Goal: Information Seeking & Learning: Compare options

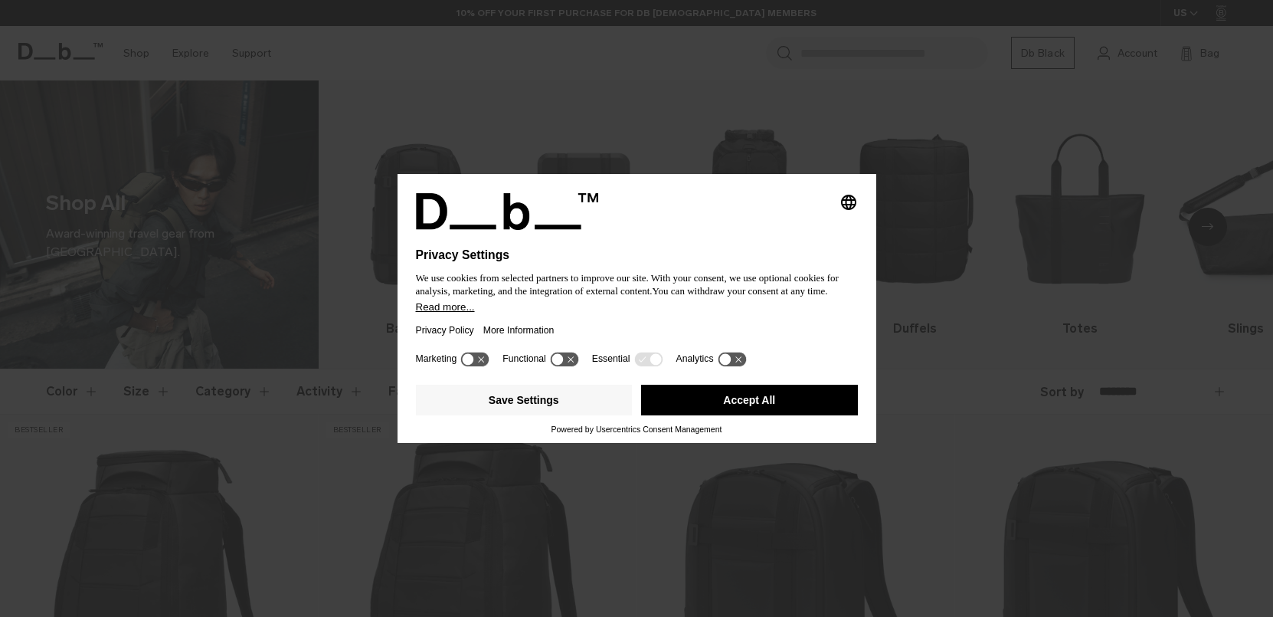
click at [665, 403] on button "Accept All" at bounding box center [749, 400] width 217 height 31
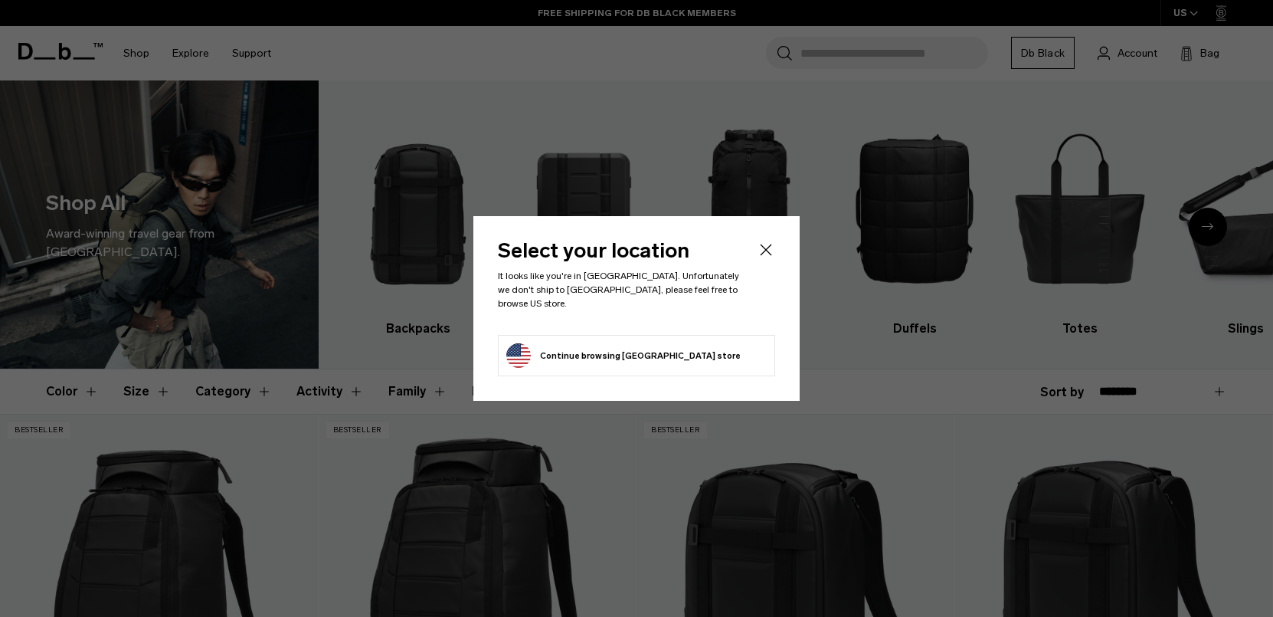
click at [713, 340] on li "Continue browsing United States store Continue shopping in United States" at bounding box center [636, 355] width 277 height 41
click at [619, 353] on button "Continue browsing United States store Continue shopping in United States" at bounding box center [623, 355] width 234 height 25
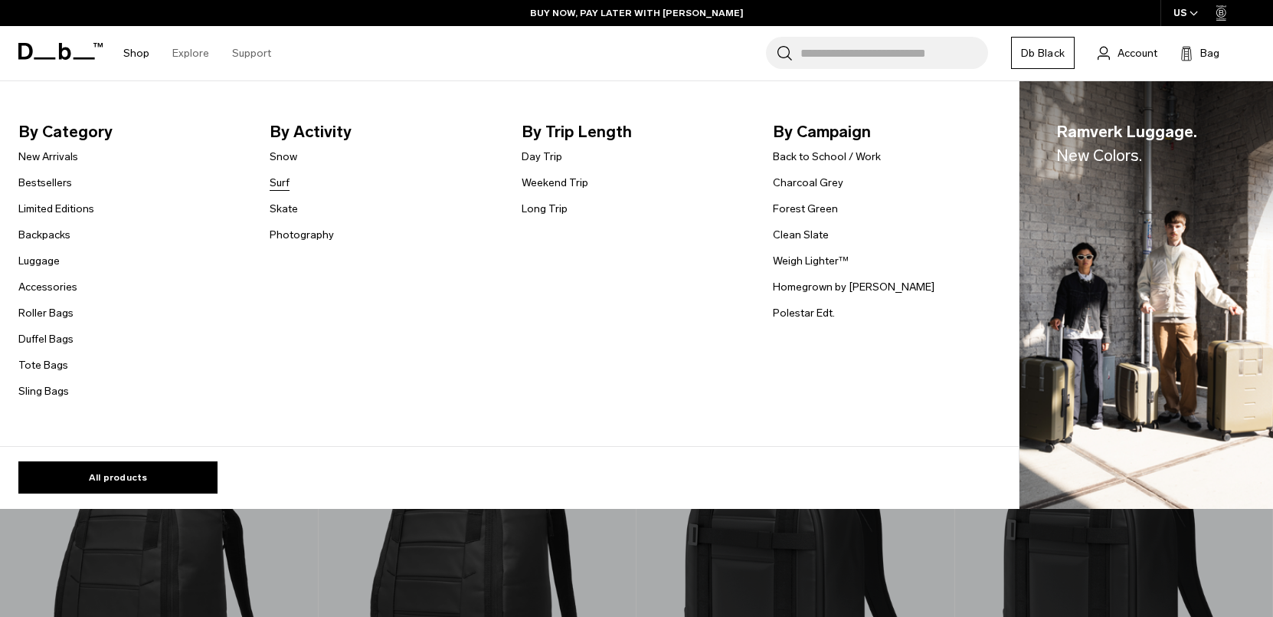
click at [286, 187] on link "Surf" at bounding box center [280, 183] width 20 height 16
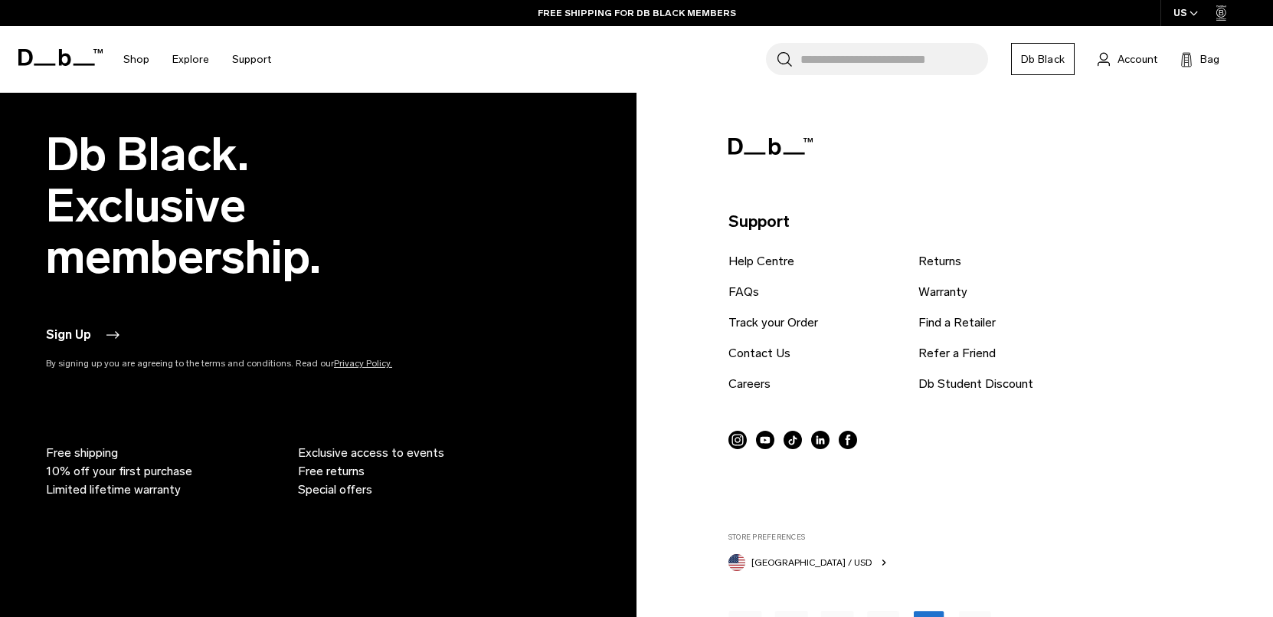
scroll to position [1659, 0]
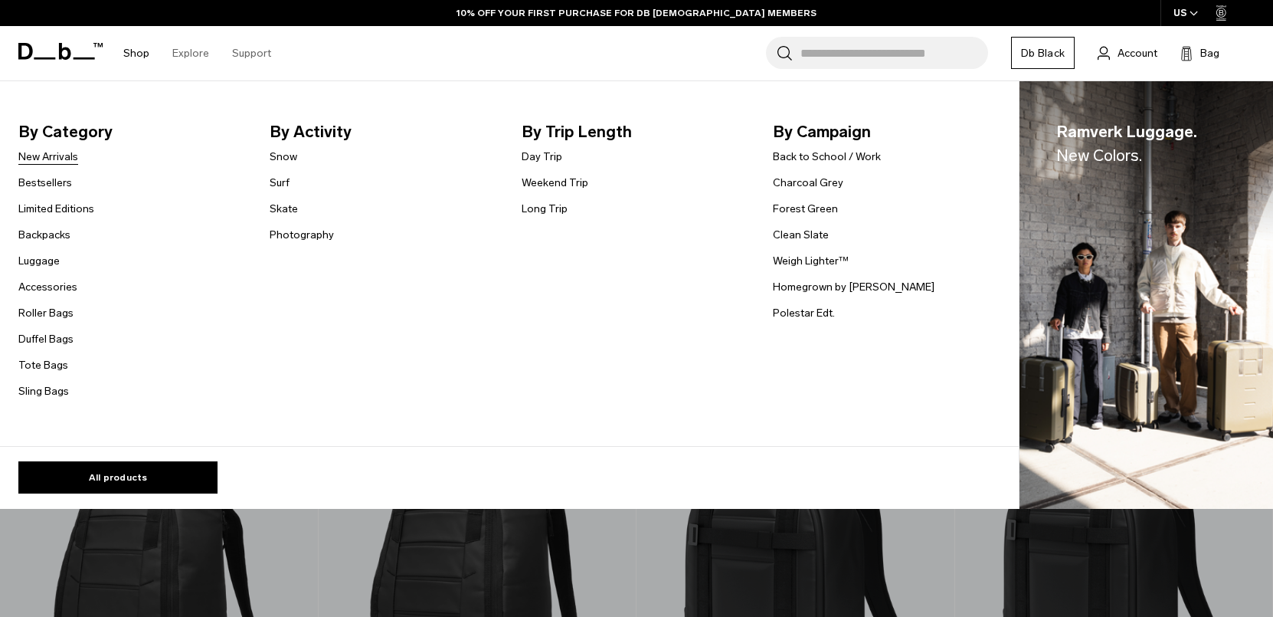
click at [74, 158] on link "New Arrivals" at bounding box center [48, 157] width 60 height 16
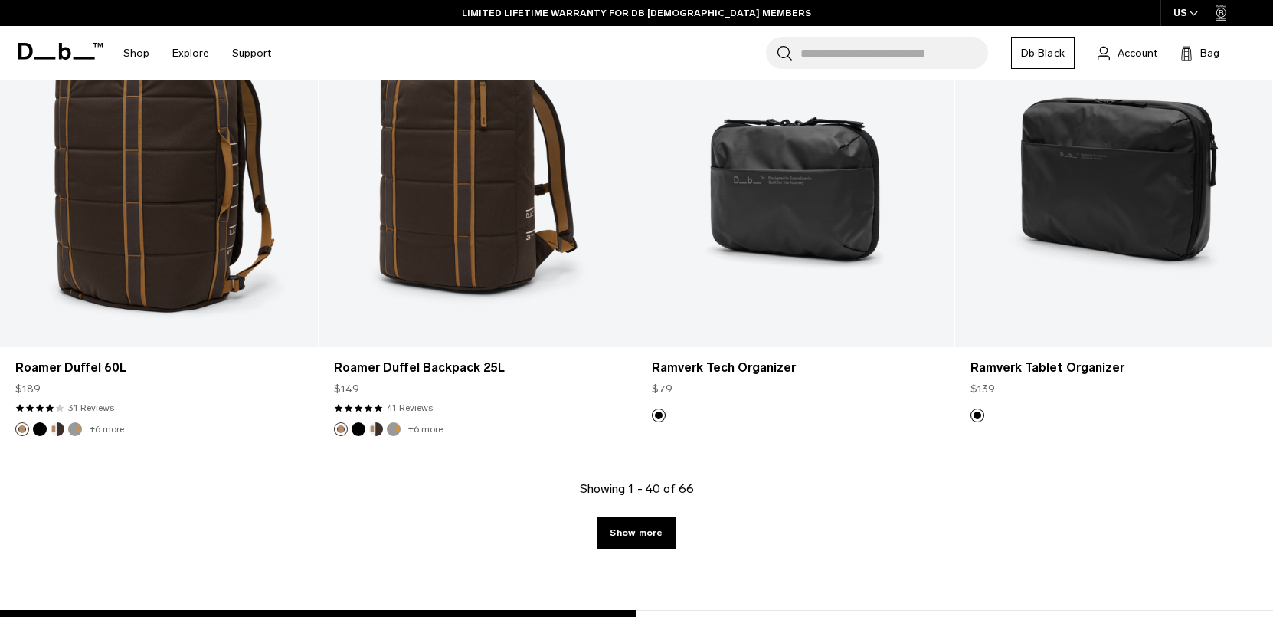
scroll to position [4803, 0]
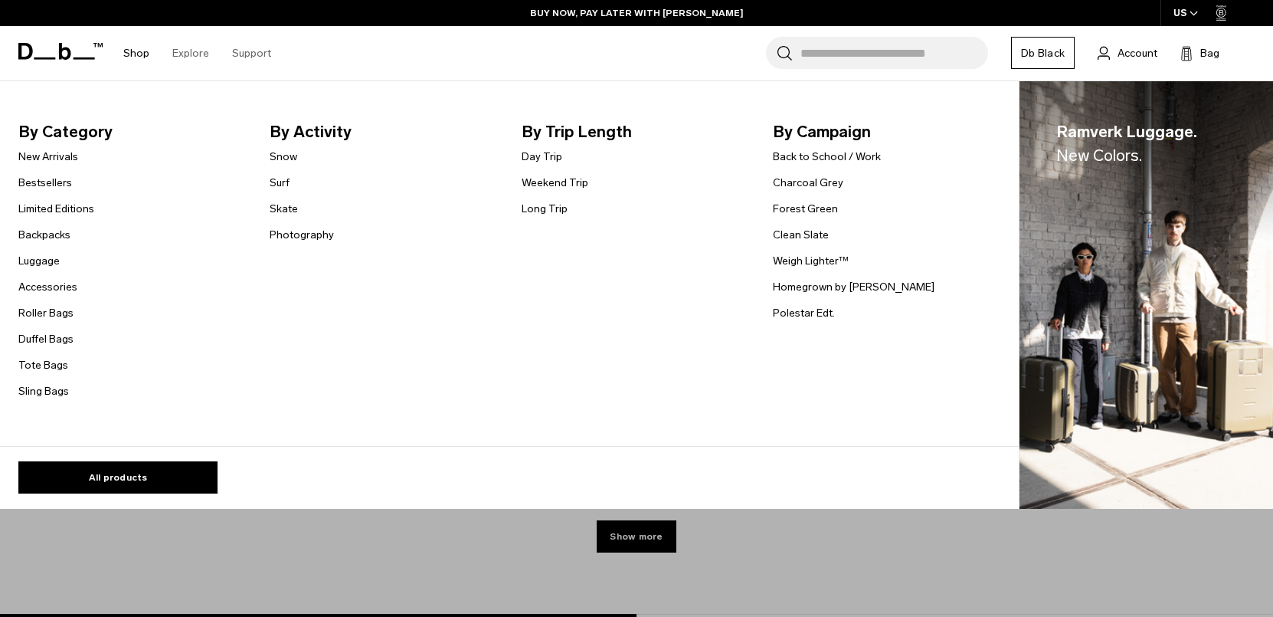
click at [74, 182] on li "Bestsellers" at bounding box center [56, 182] width 76 height 18
click at [64, 181] on link "Bestsellers" at bounding box center [45, 183] width 54 height 16
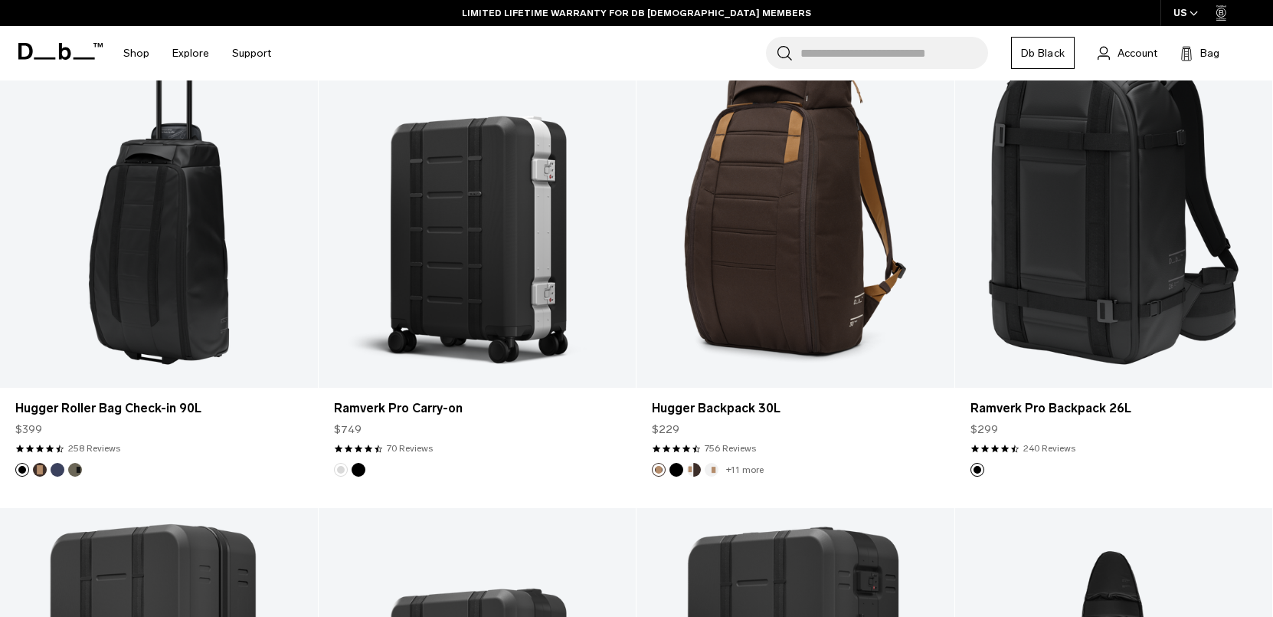
scroll to position [1457, 0]
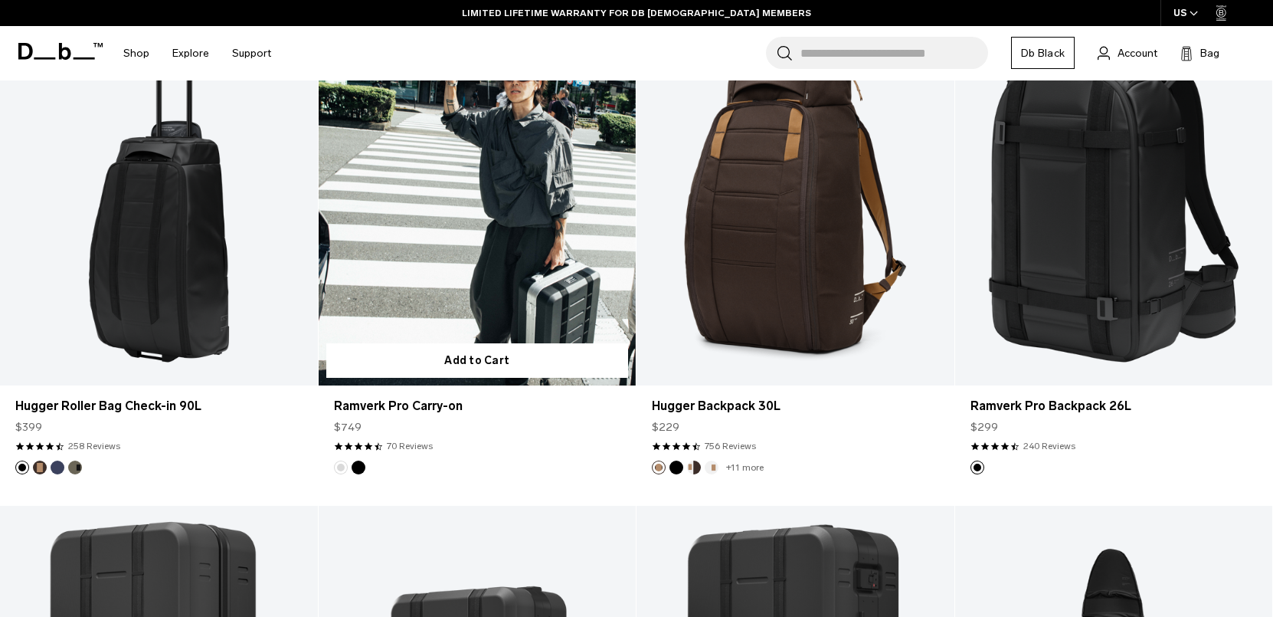
click at [407, 284] on link "Ramverk Pro Carry-on" at bounding box center [478, 208] width 318 height 353
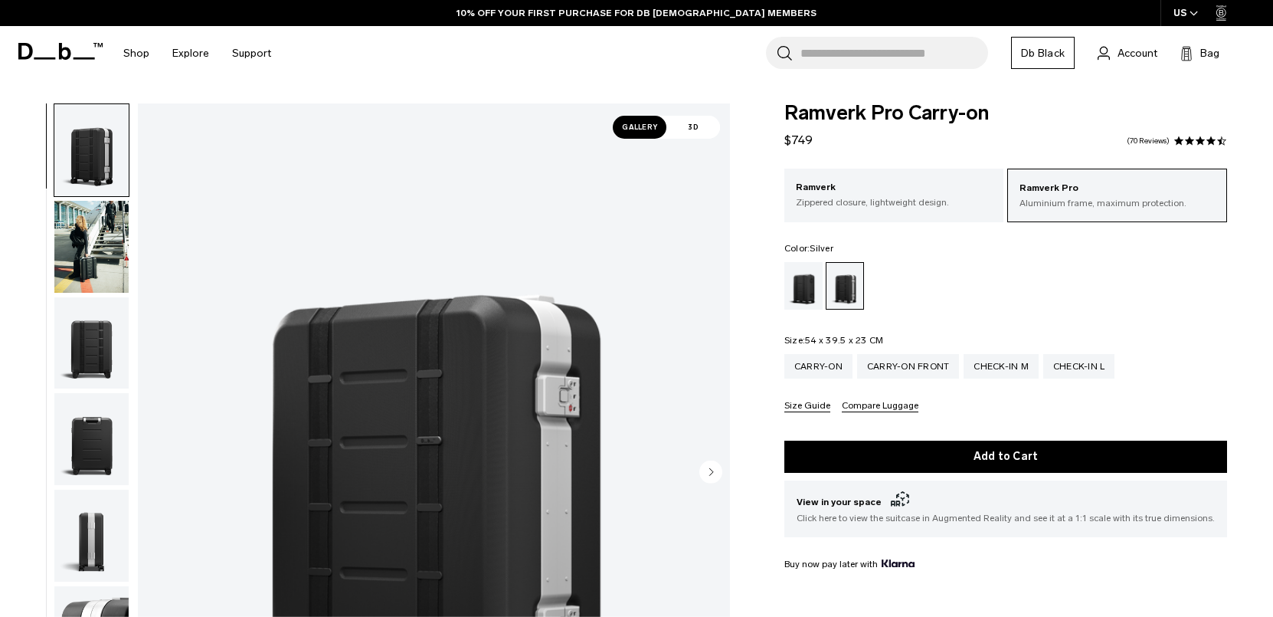
click at [103, 237] on img "button" at bounding box center [91, 247] width 74 height 92
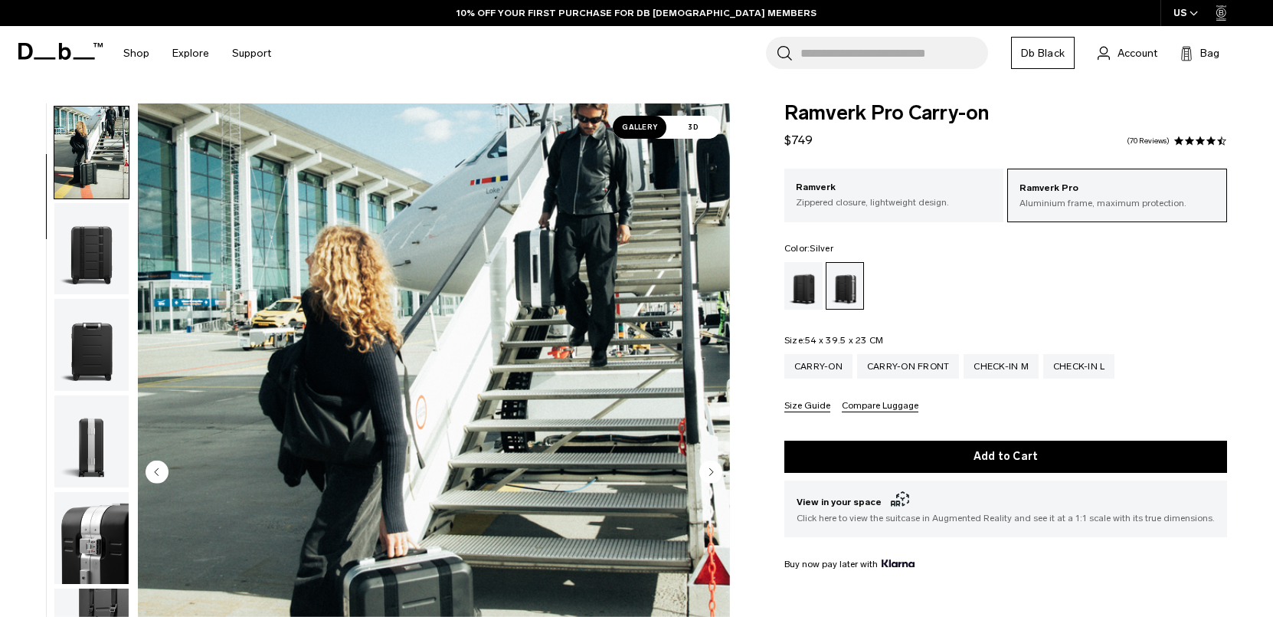
scroll to position [97, 0]
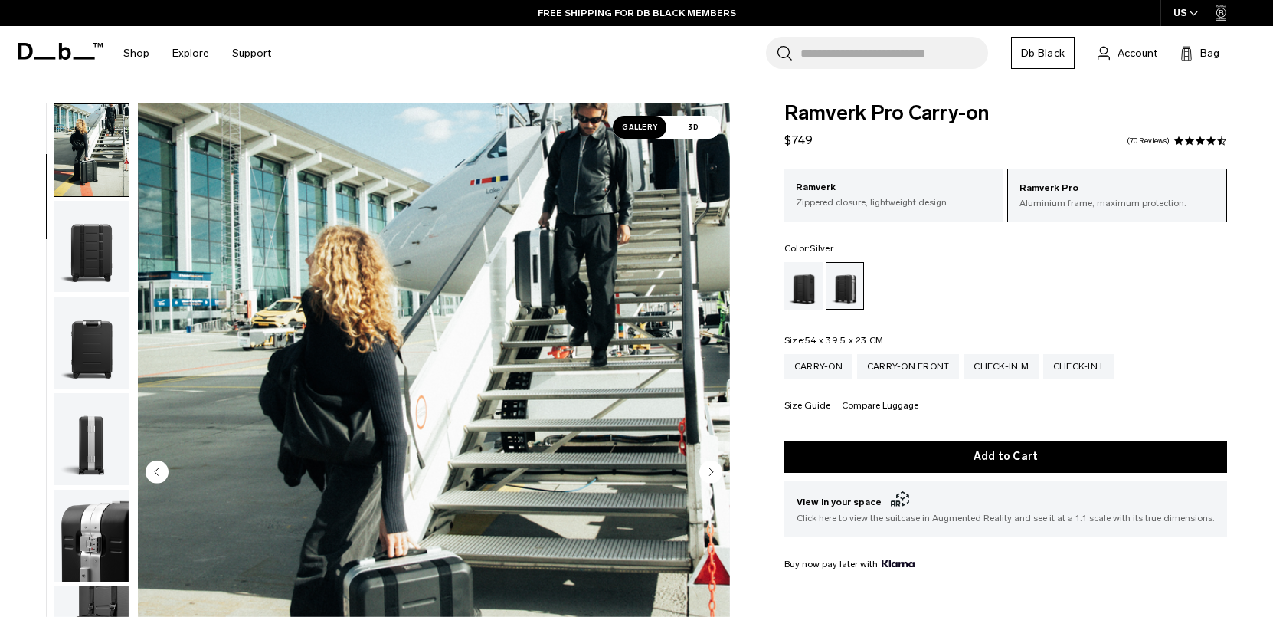
click at [103, 237] on img "button" at bounding box center [91, 247] width 74 height 92
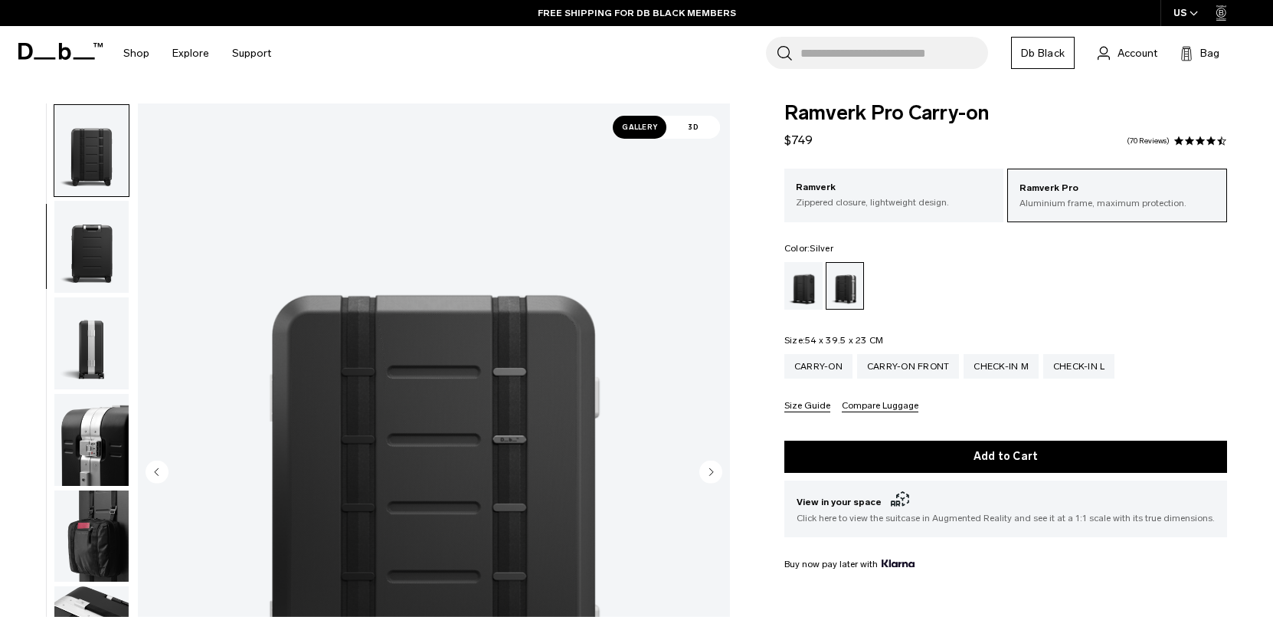
scroll to position [193, 0]
click at [101, 313] on img "button" at bounding box center [91, 342] width 74 height 92
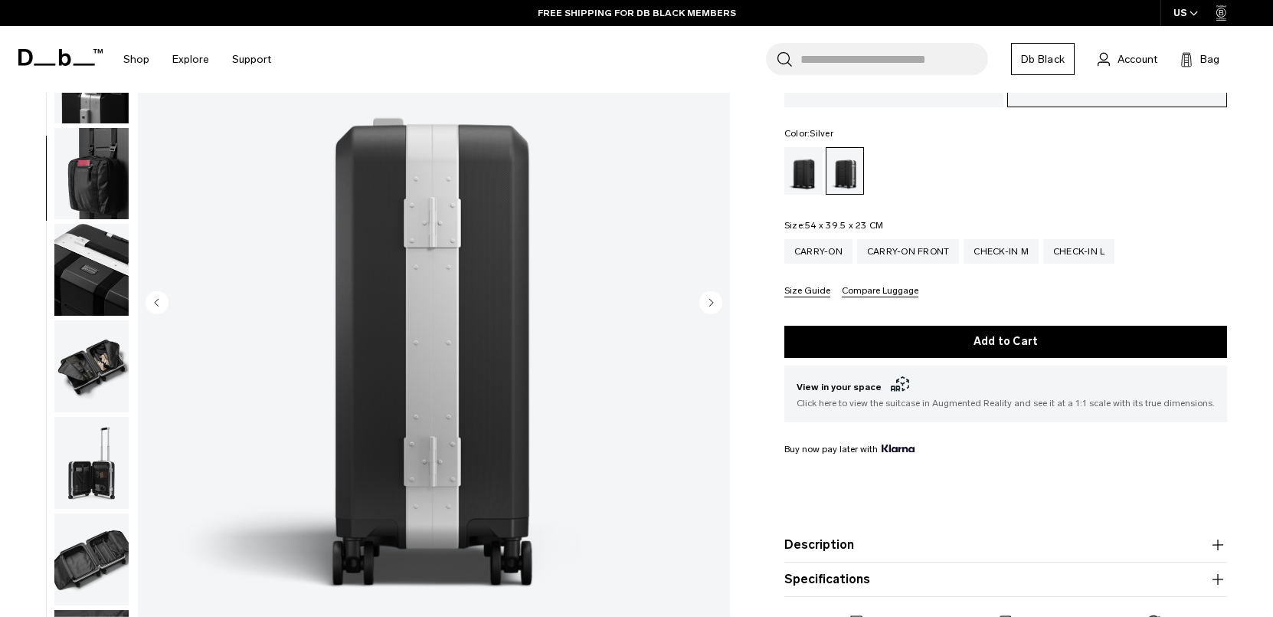
scroll to position [113, 0]
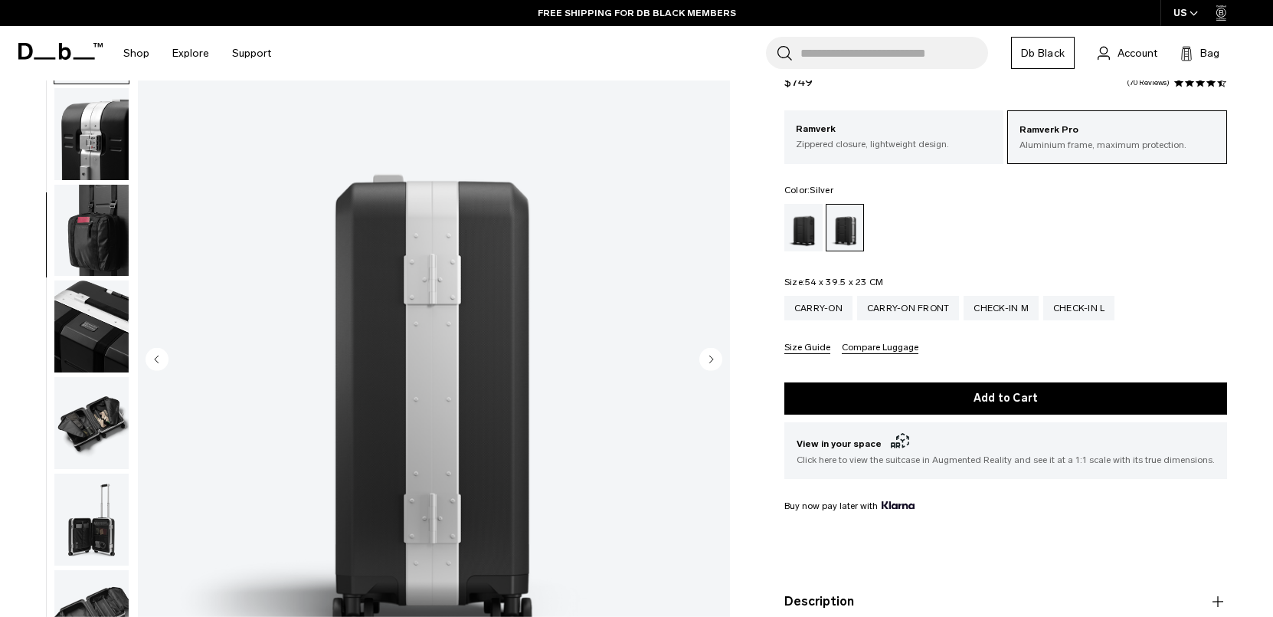
click at [711, 349] on circle "Next slide" at bounding box center [710, 358] width 23 height 23
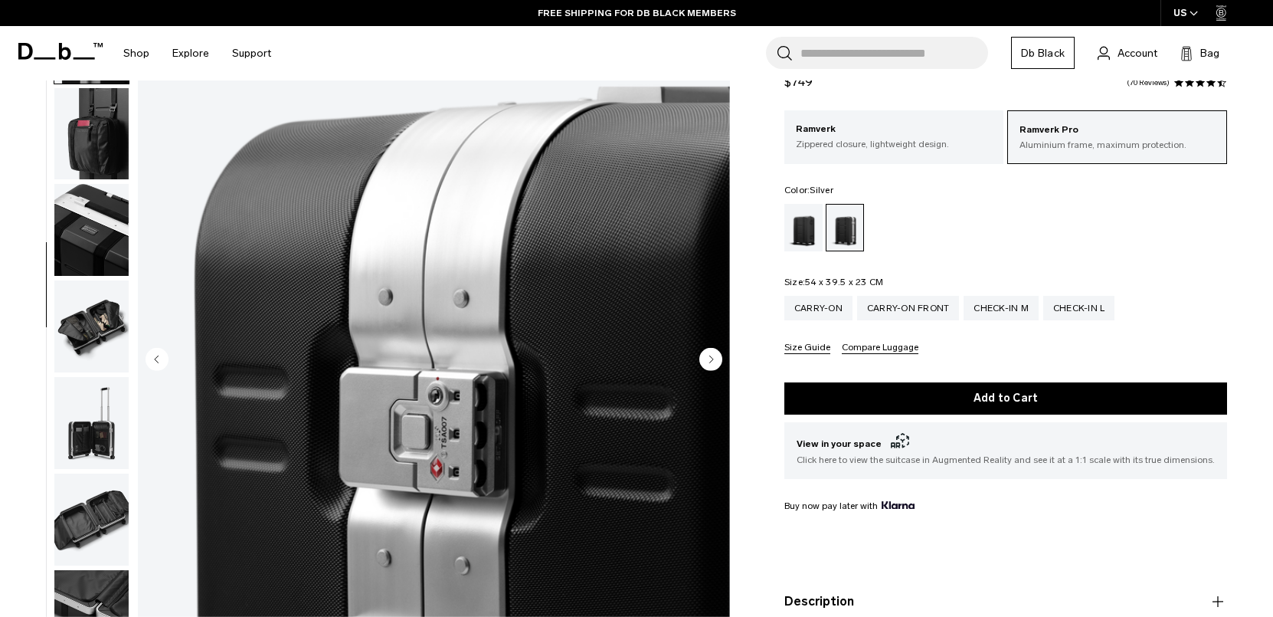
click at [711, 349] on circle "Next slide" at bounding box center [710, 358] width 23 height 23
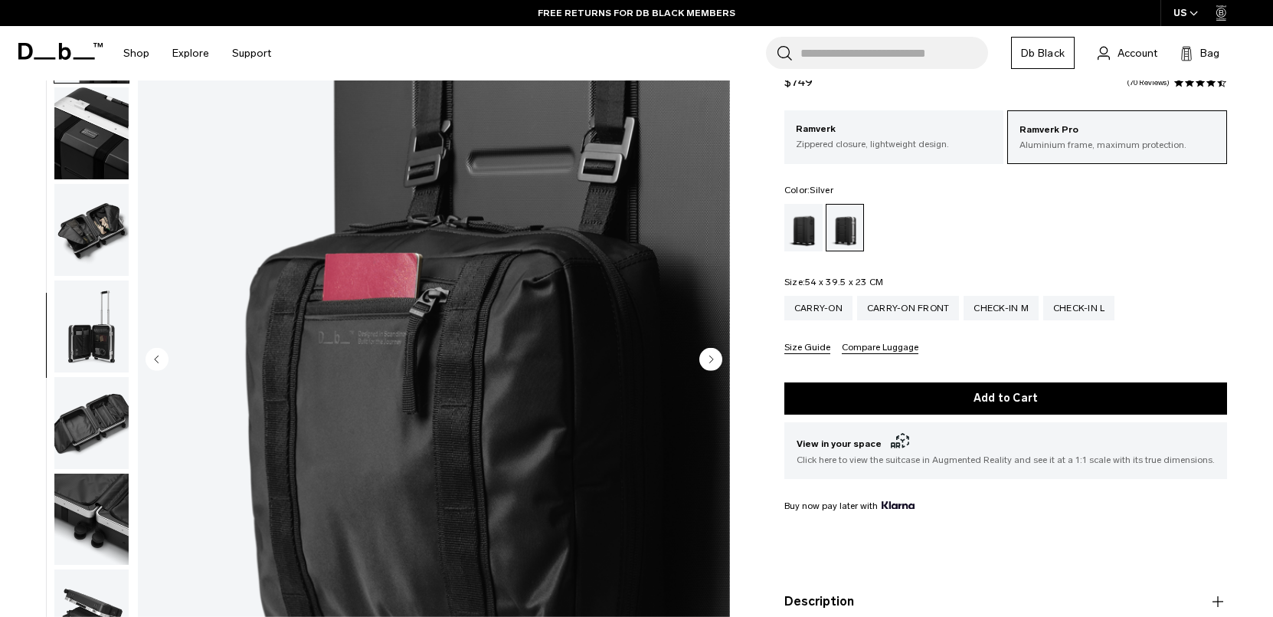
click at [711, 349] on circle "Next slide" at bounding box center [710, 358] width 23 height 23
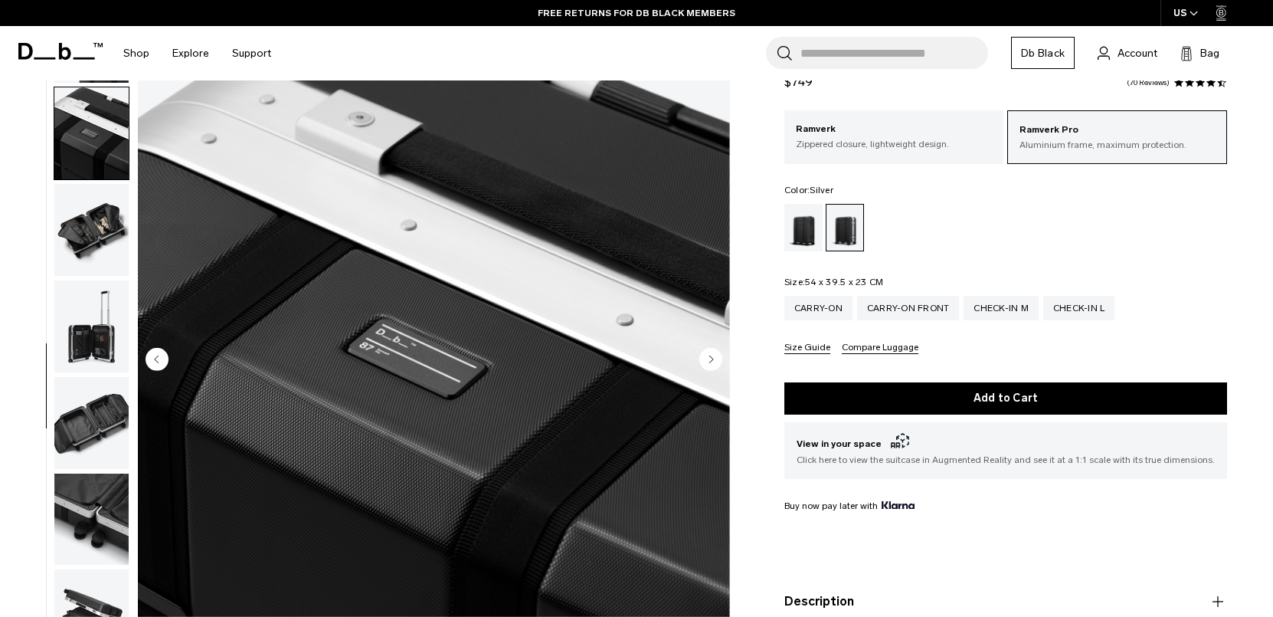
scroll to position [607, 0]
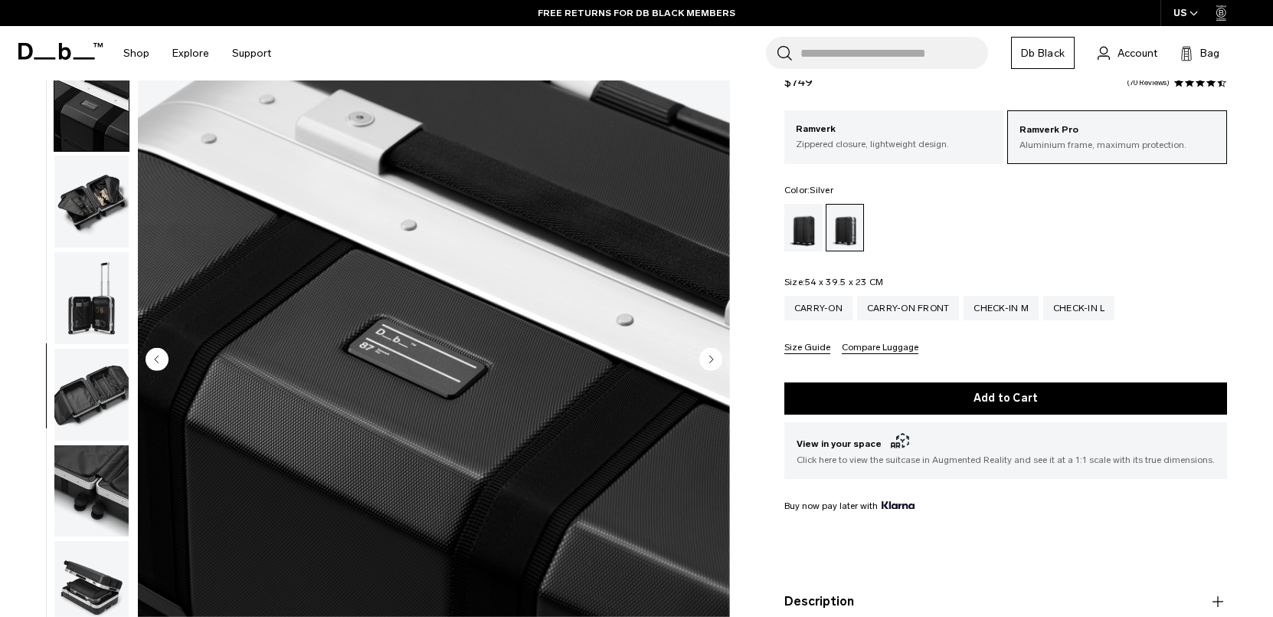
click at [711, 349] on circle "Next slide" at bounding box center [710, 358] width 23 height 23
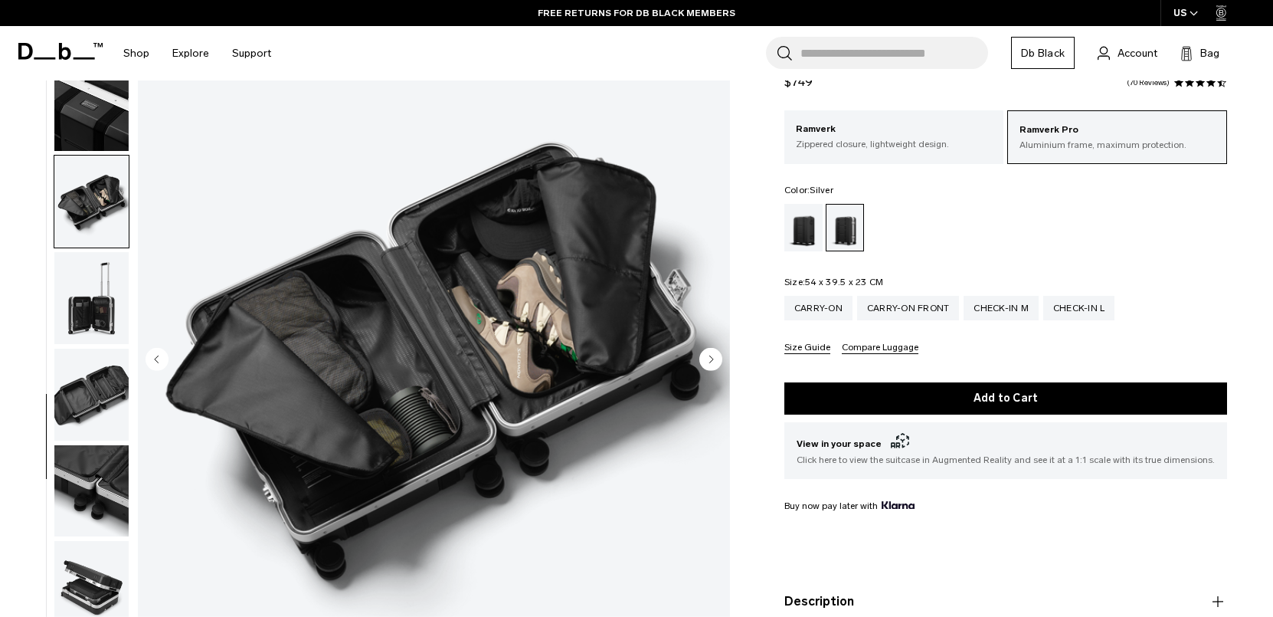
click at [711, 349] on circle "Next slide" at bounding box center [710, 358] width 23 height 23
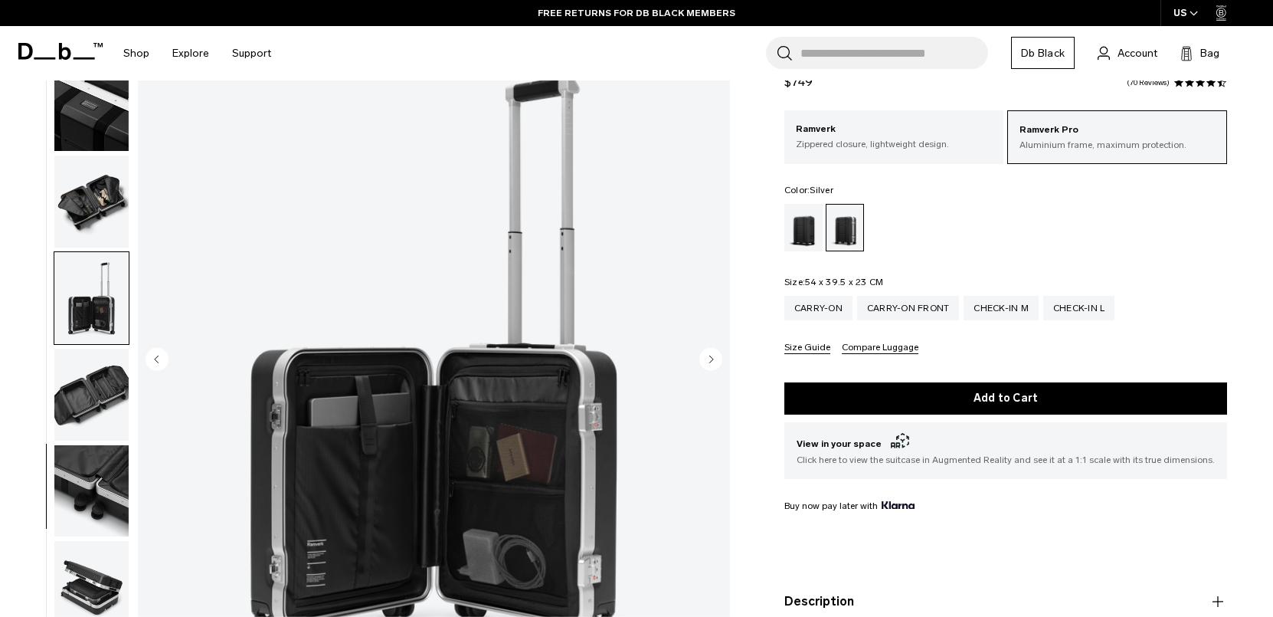
click at [706, 362] on circle "Next slide" at bounding box center [710, 358] width 23 height 23
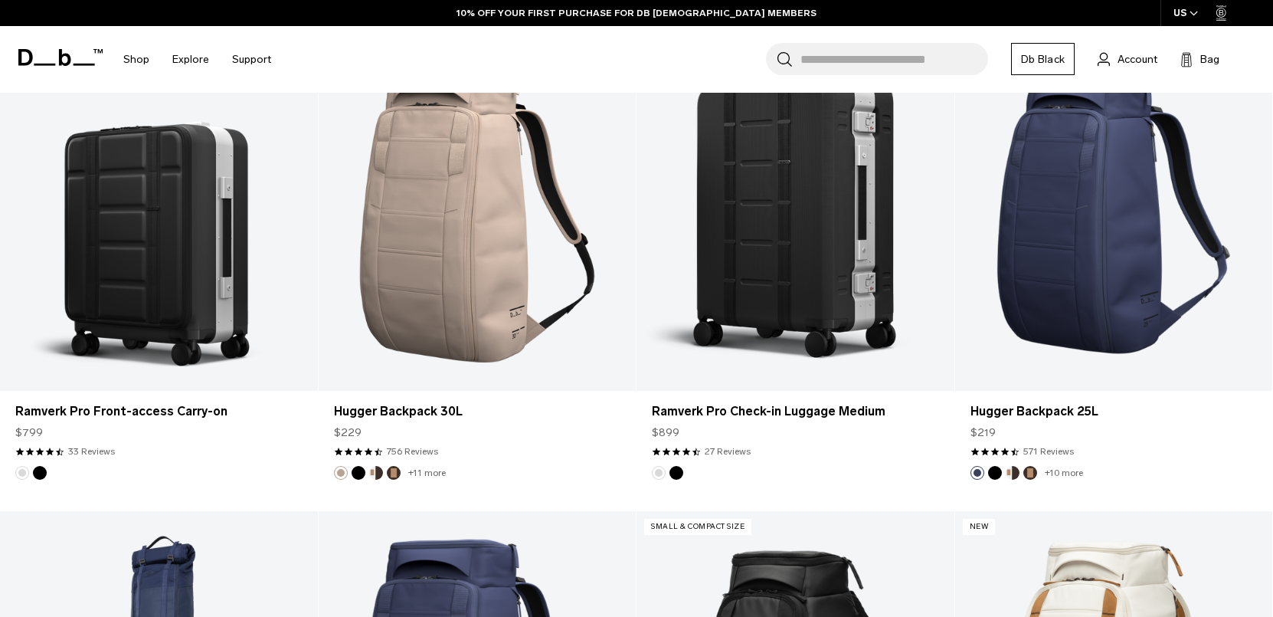
scroll to position [2408, 0]
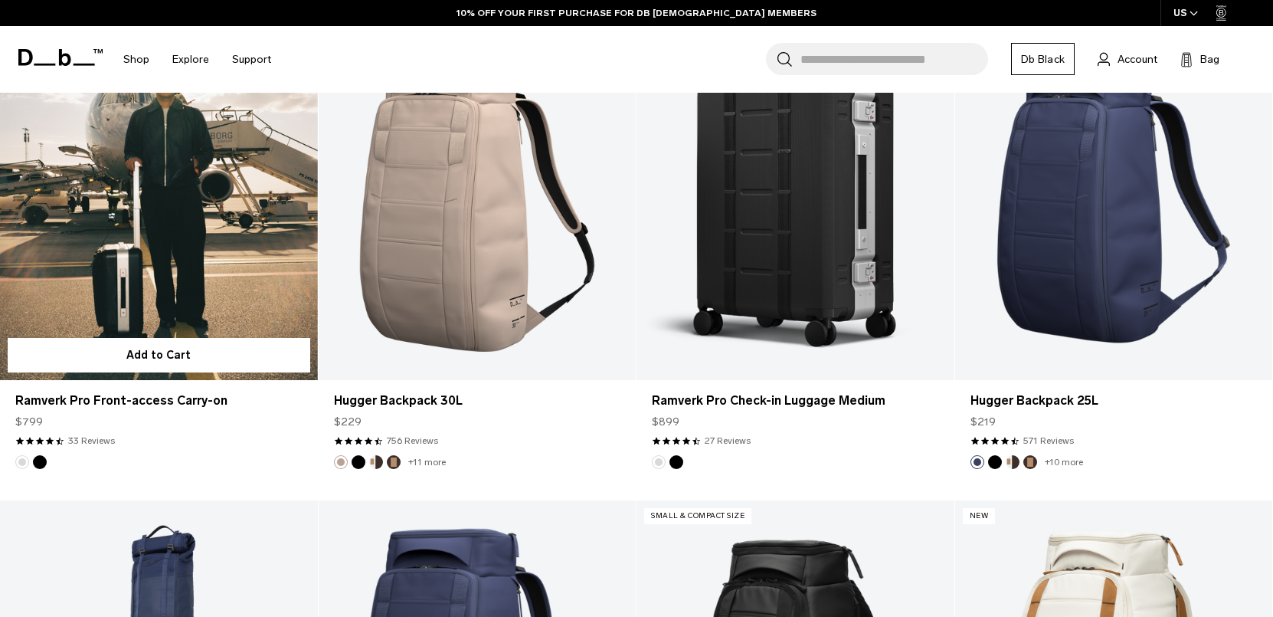
click at [244, 247] on link "Ramverk Pro Front-access Carry-on" at bounding box center [159, 204] width 318 height 353
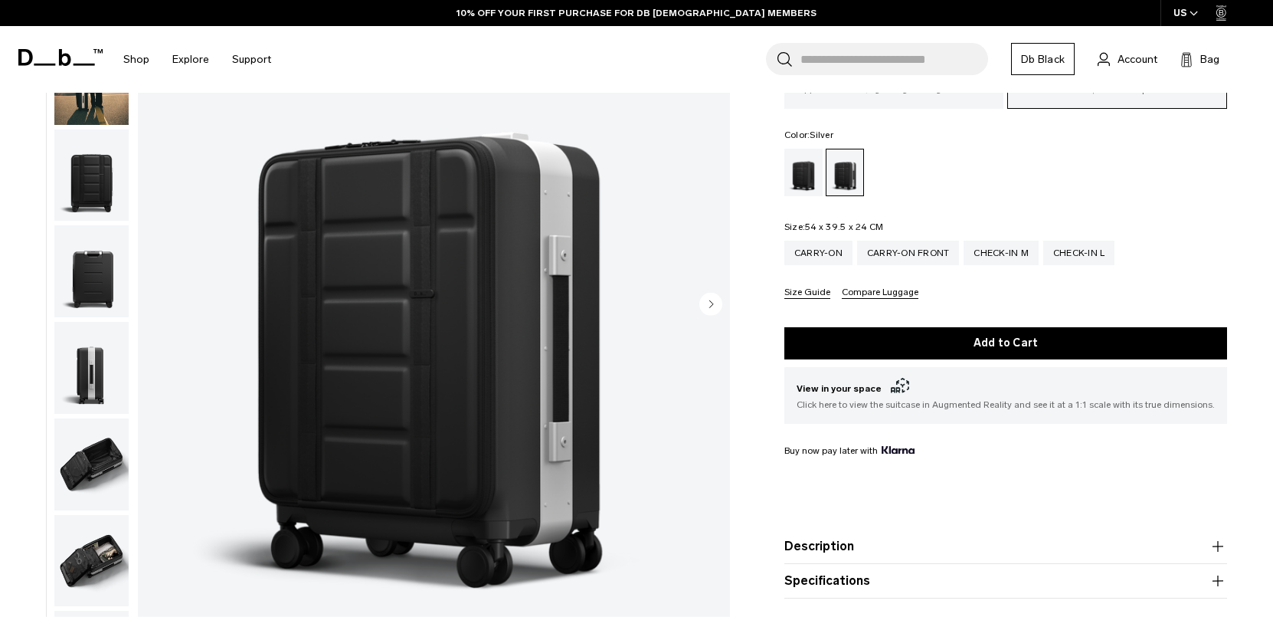
scroll to position [233, 0]
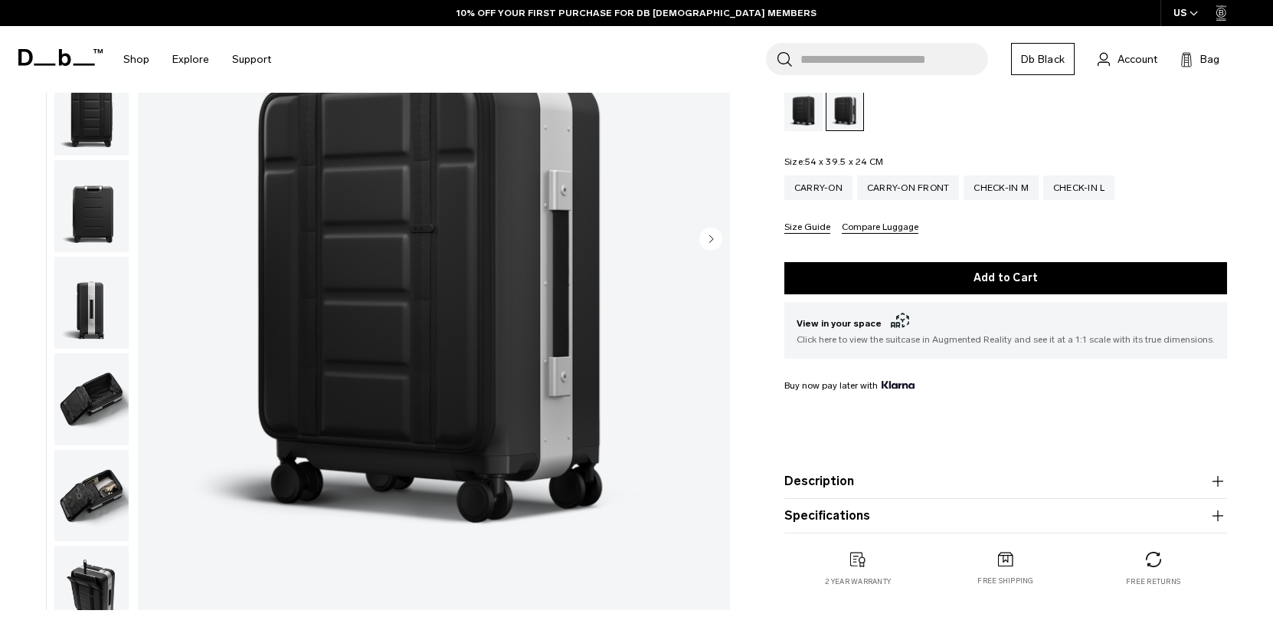
click at [702, 242] on circle "Next slide" at bounding box center [710, 238] width 23 height 23
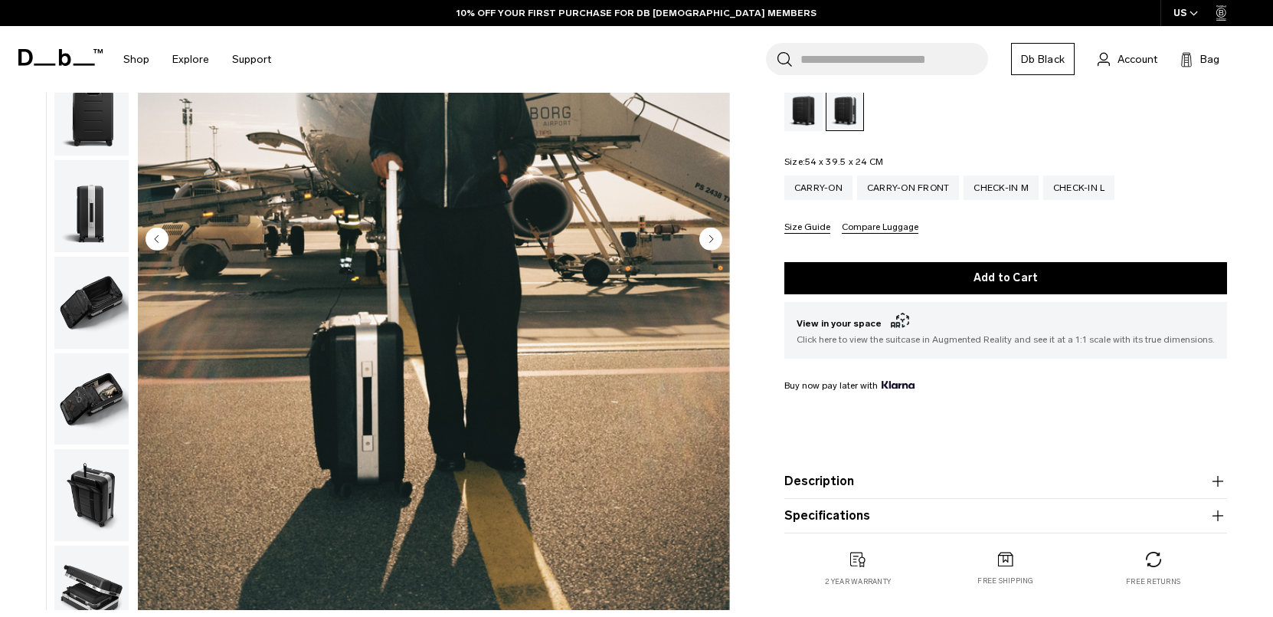
click at [702, 242] on circle "Next slide" at bounding box center [710, 238] width 23 height 23
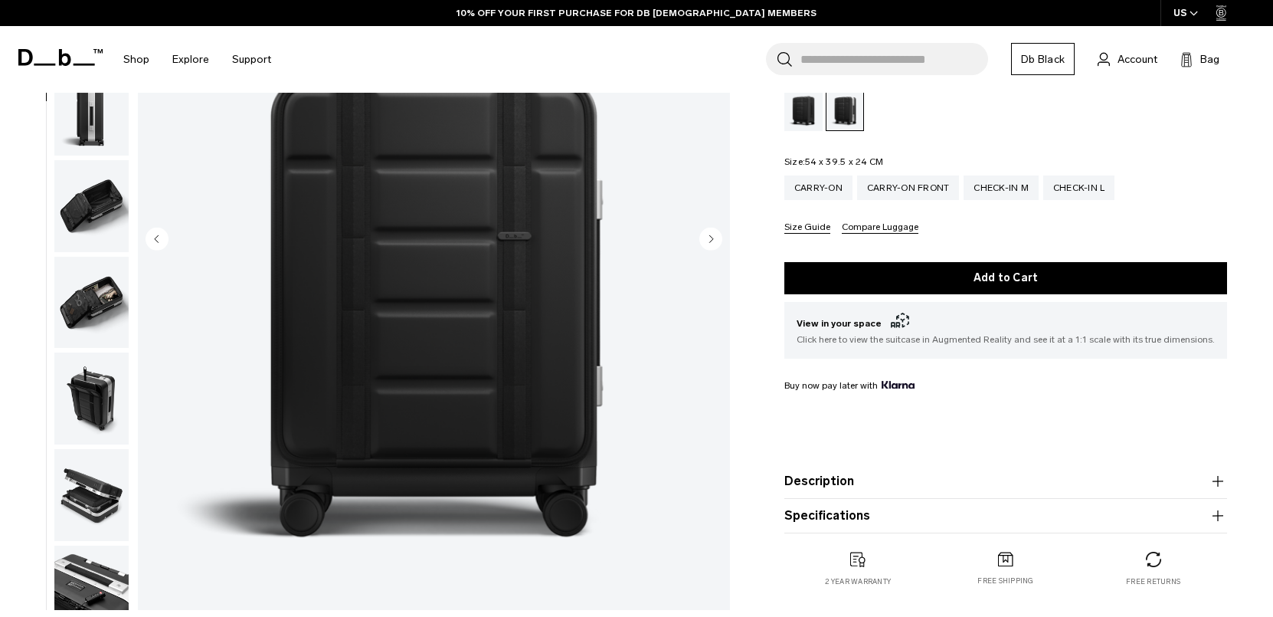
click at [702, 242] on circle "Next slide" at bounding box center [710, 238] width 23 height 23
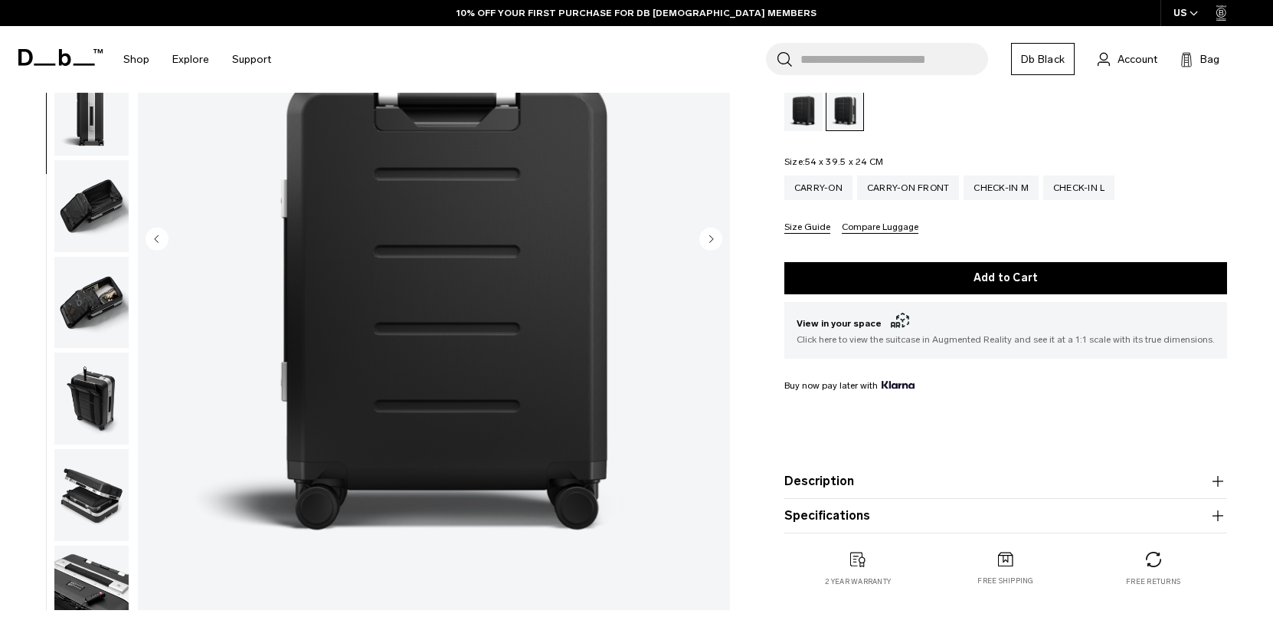
scroll to position [221, 0]
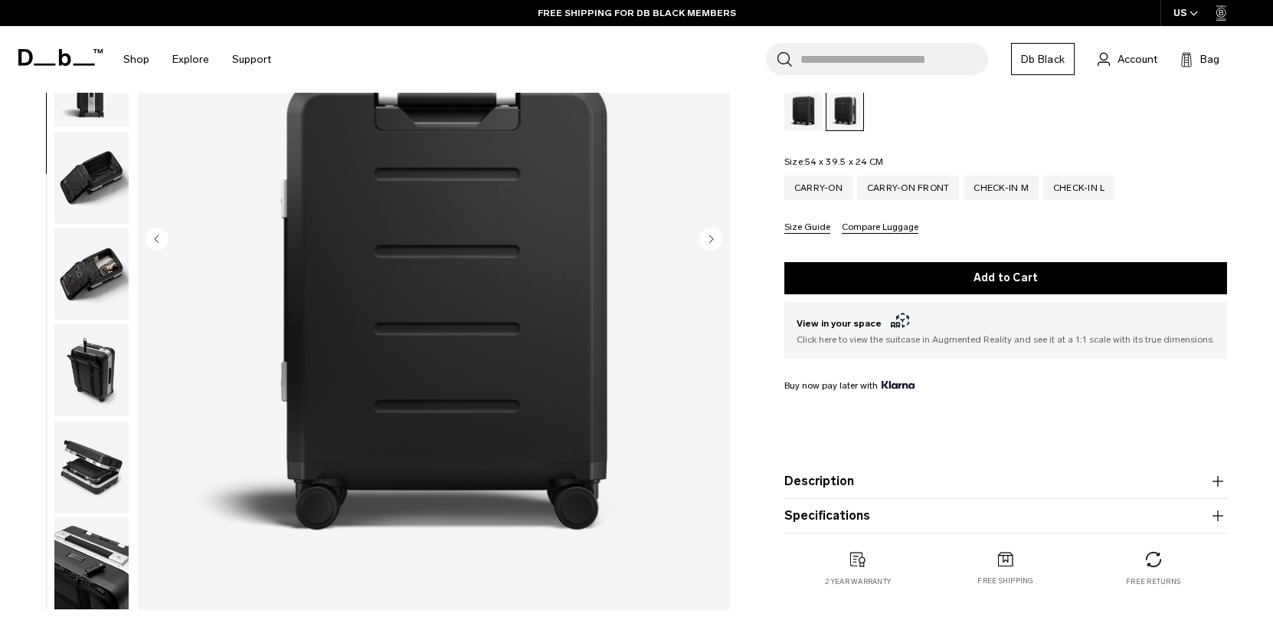
click at [702, 243] on circle "Next slide" at bounding box center [710, 238] width 23 height 23
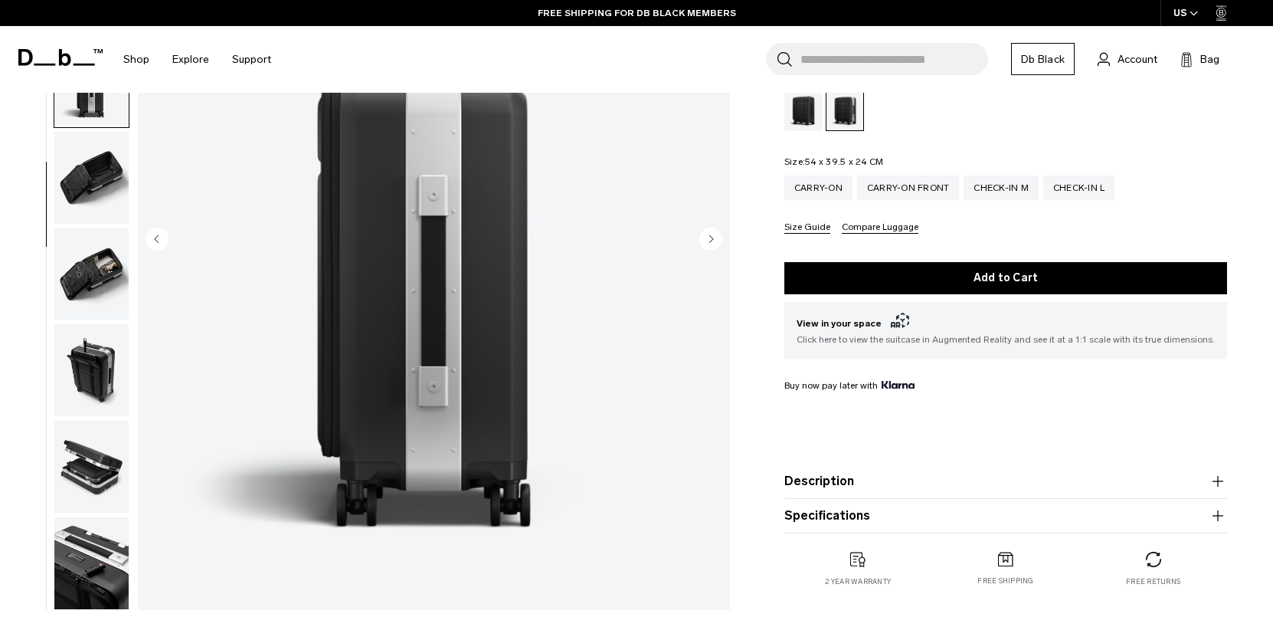
click at [703, 243] on circle "Next slide" at bounding box center [710, 238] width 23 height 23
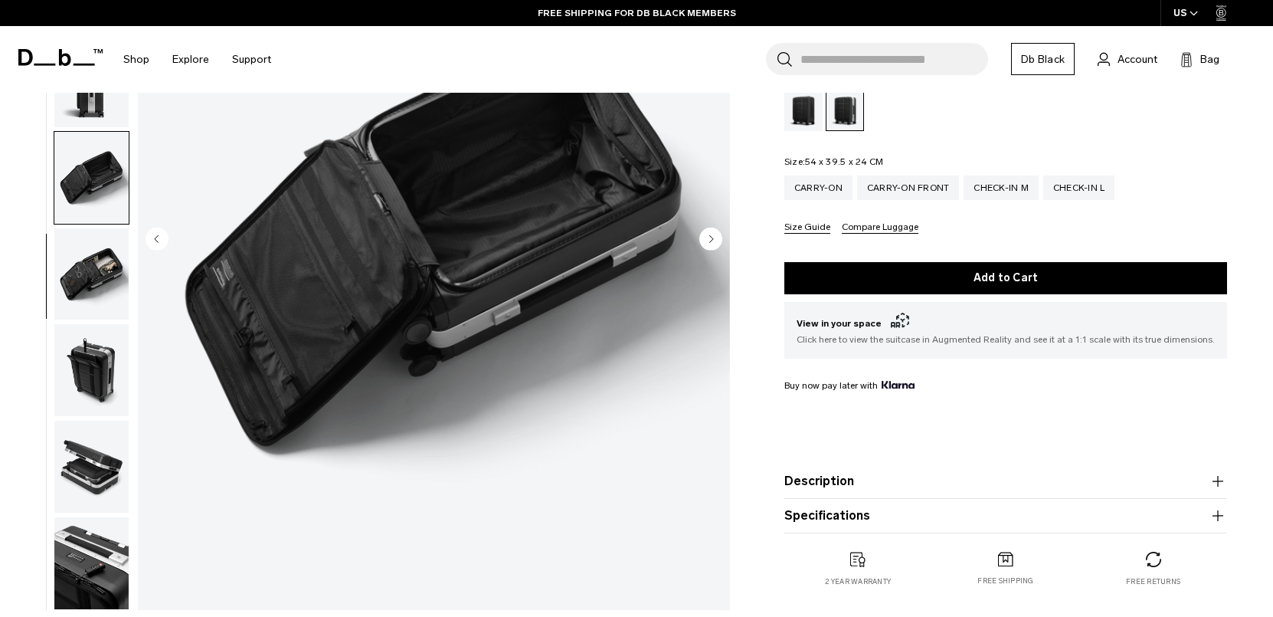
click at [703, 243] on circle "Next slide" at bounding box center [710, 238] width 23 height 23
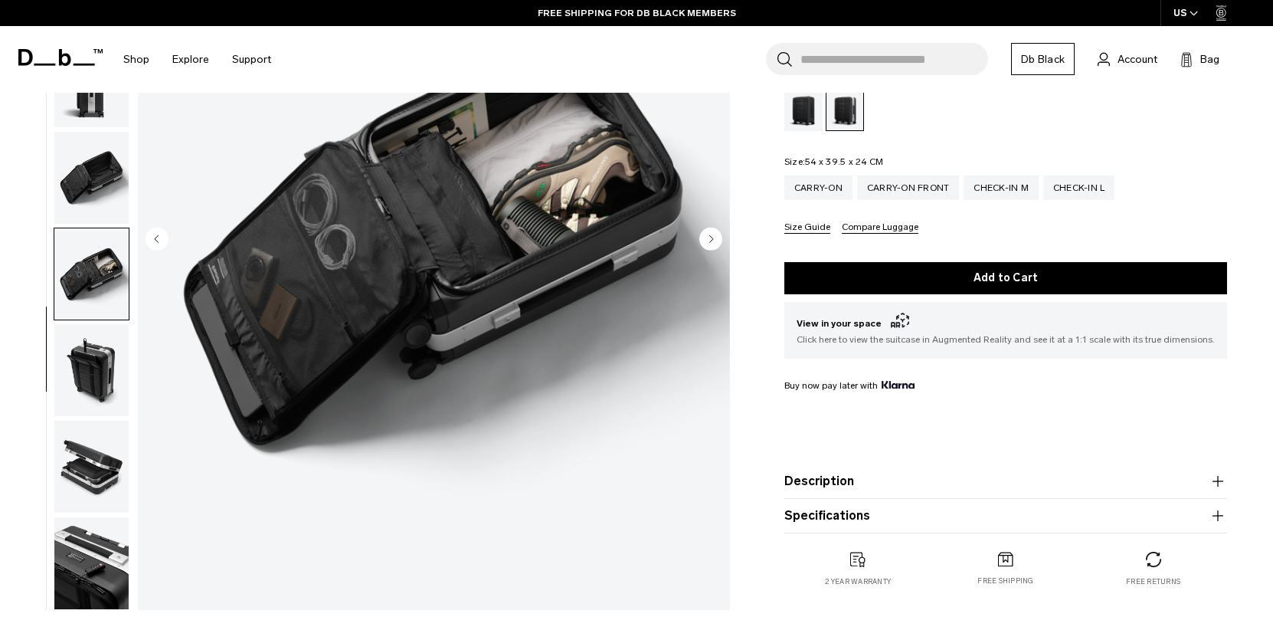
click at [703, 243] on circle "Next slide" at bounding box center [710, 238] width 23 height 23
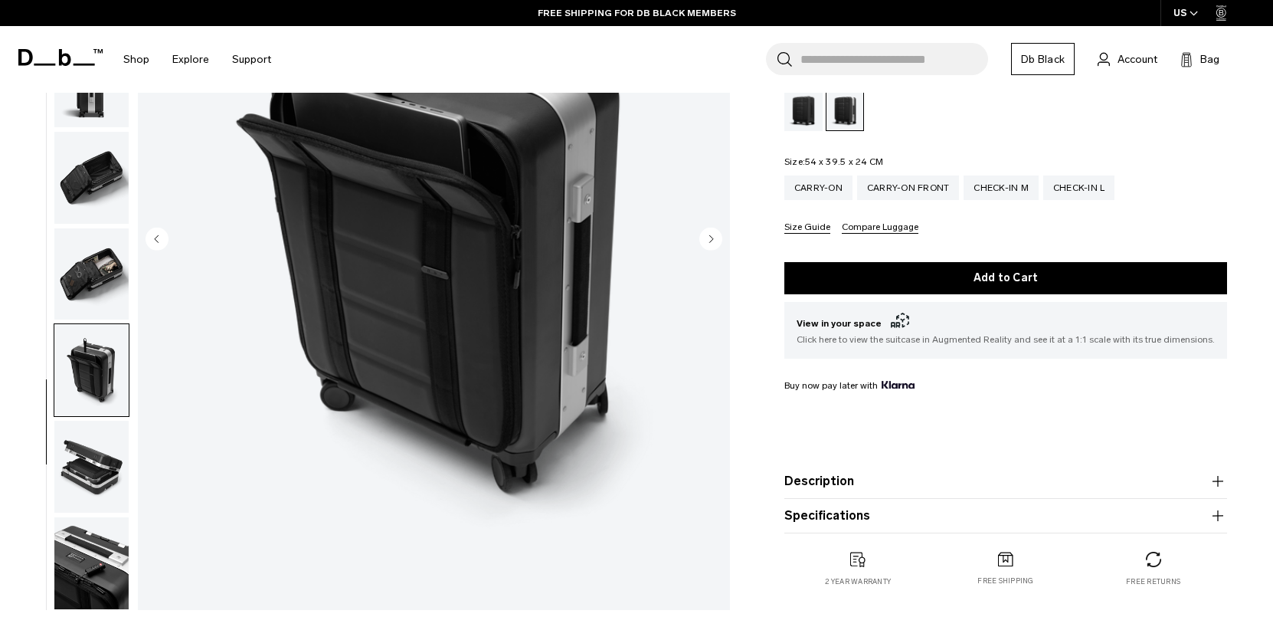
click at [703, 243] on circle "Next slide" at bounding box center [710, 238] width 23 height 23
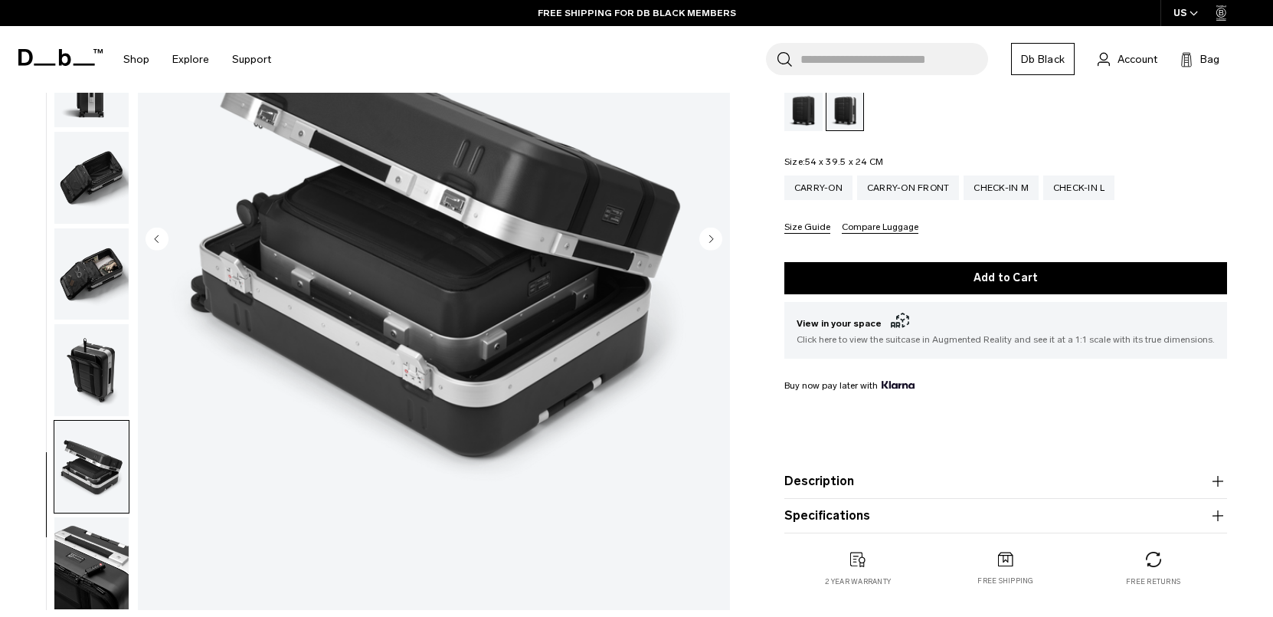
click at [703, 243] on circle "Next slide" at bounding box center [710, 238] width 23 height 23
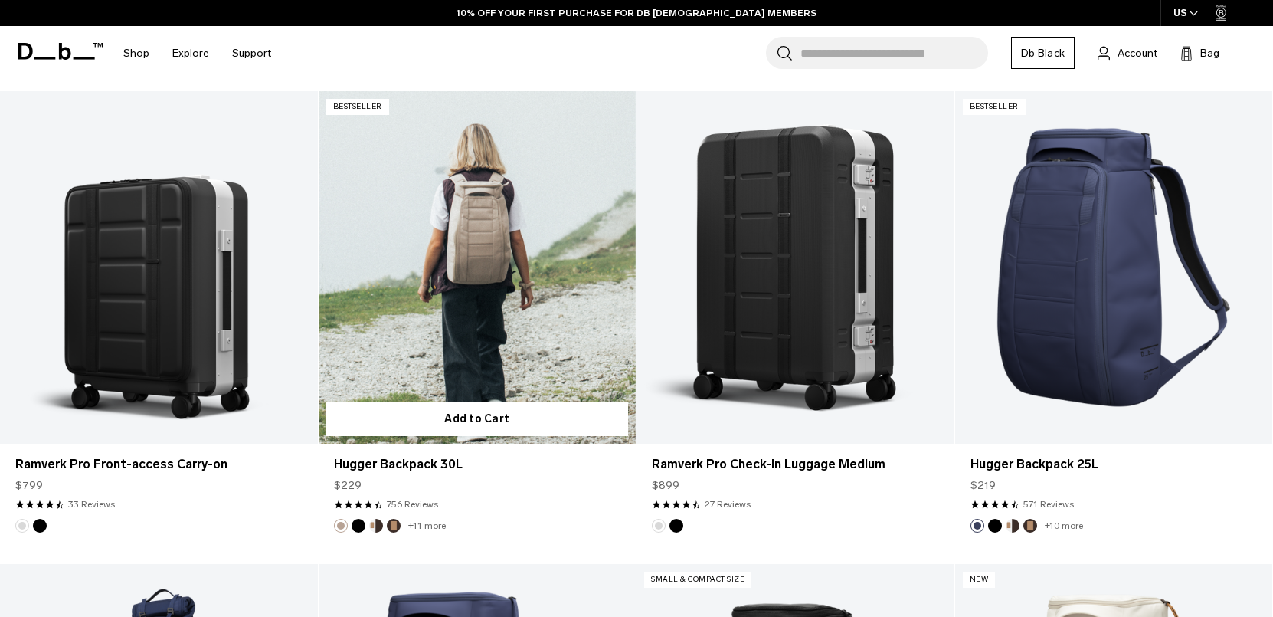
scroll to position [2344, 0]
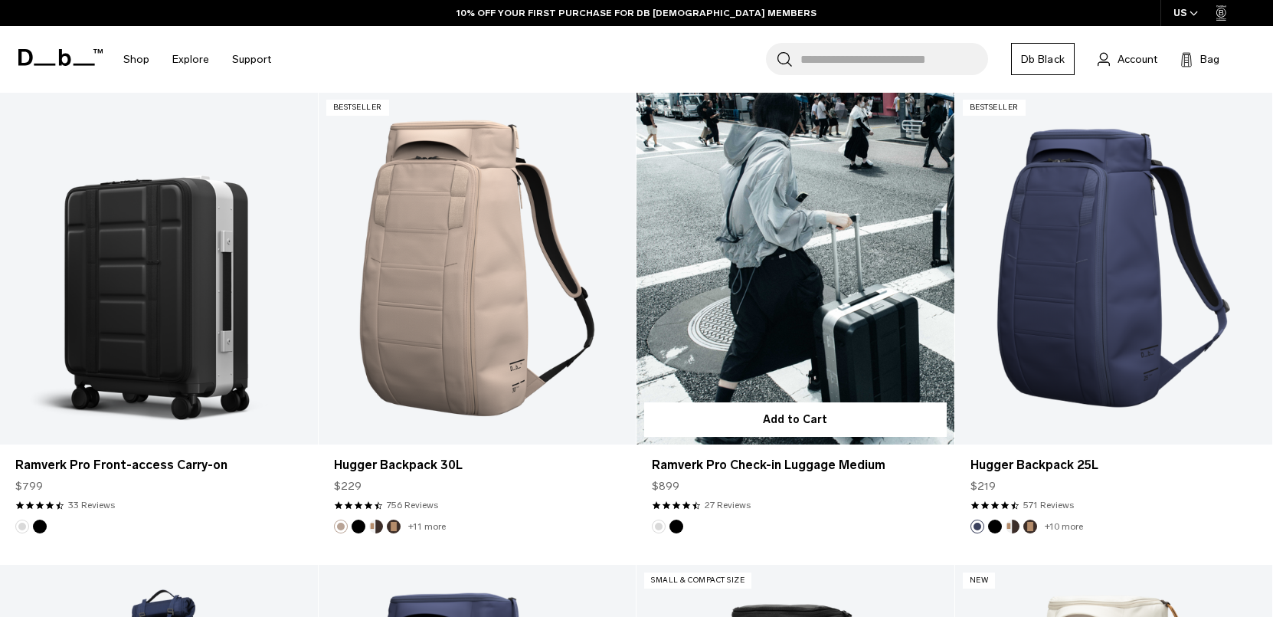
click at [725, 366] on link "Ramverk Pro Check-in Luggage Medium" at bounding box center [796, 268] width 318 height 353
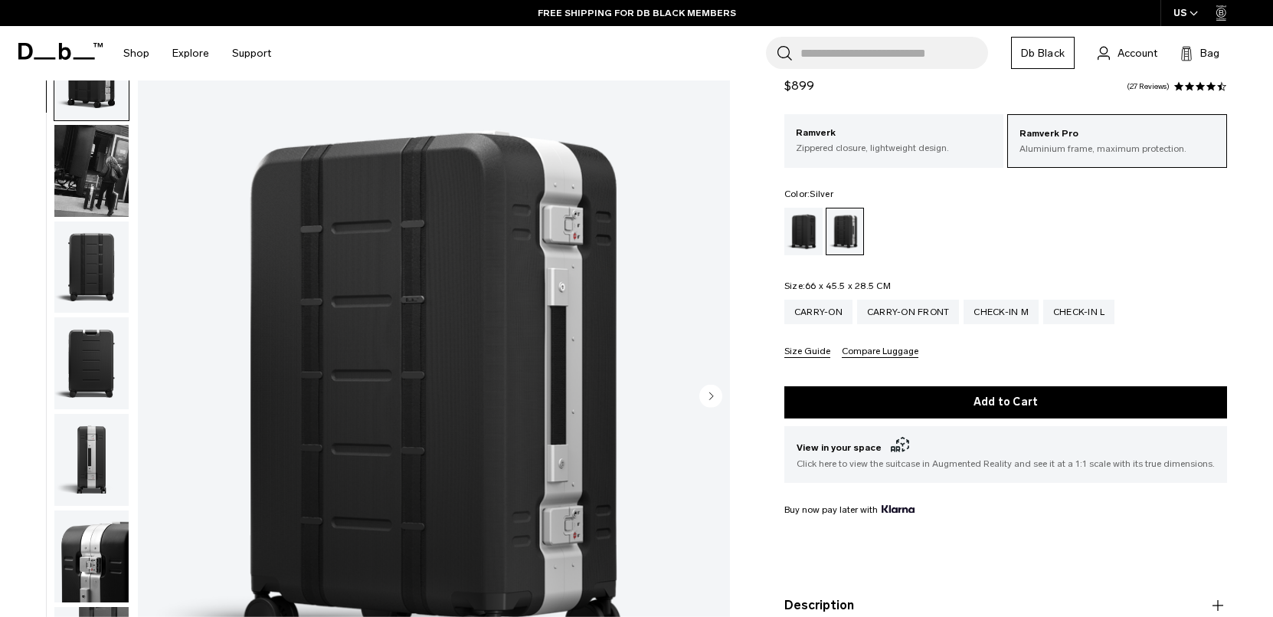
scroll to position [74, 0]
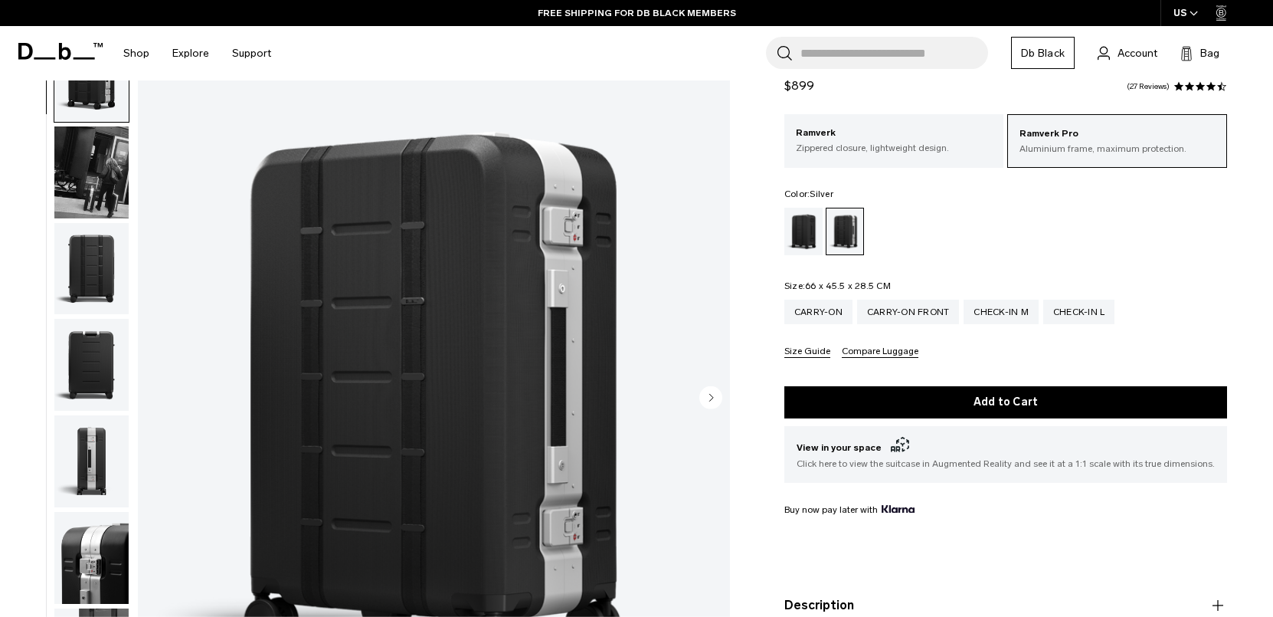
click at [707, 394] on circle "Next slide" at bounding box center [710, 396] width 23 height 23
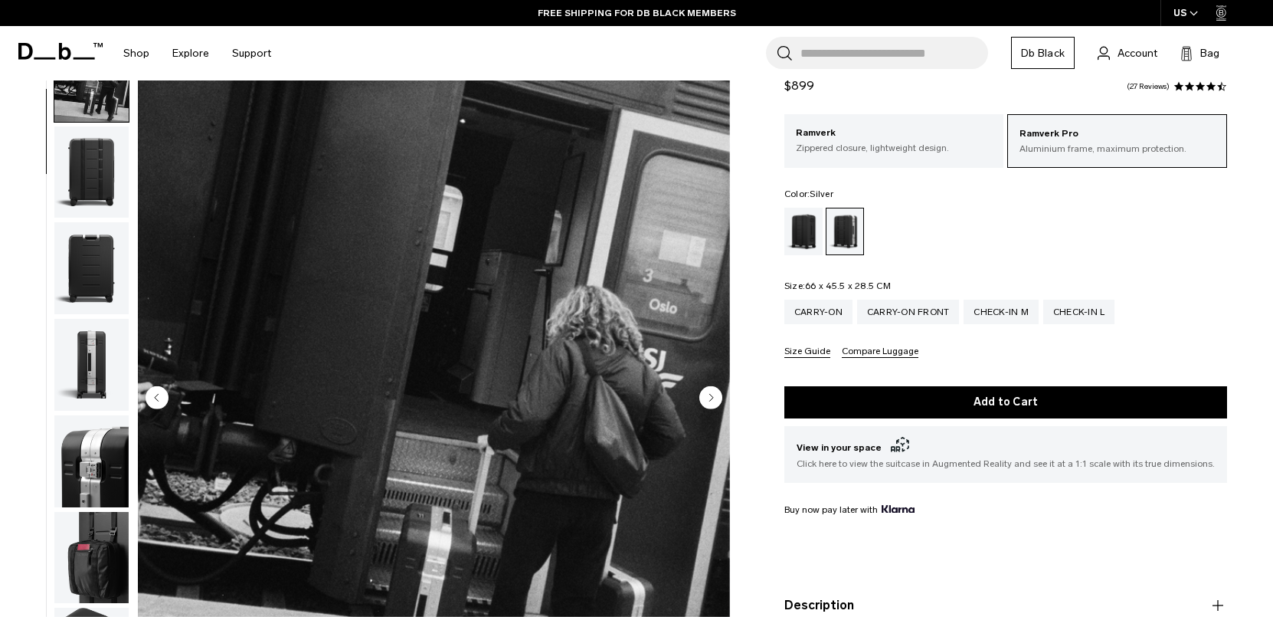
click at [704, 394] on circle "Next slide" at bounding box center [710, 396] width 23 height 23
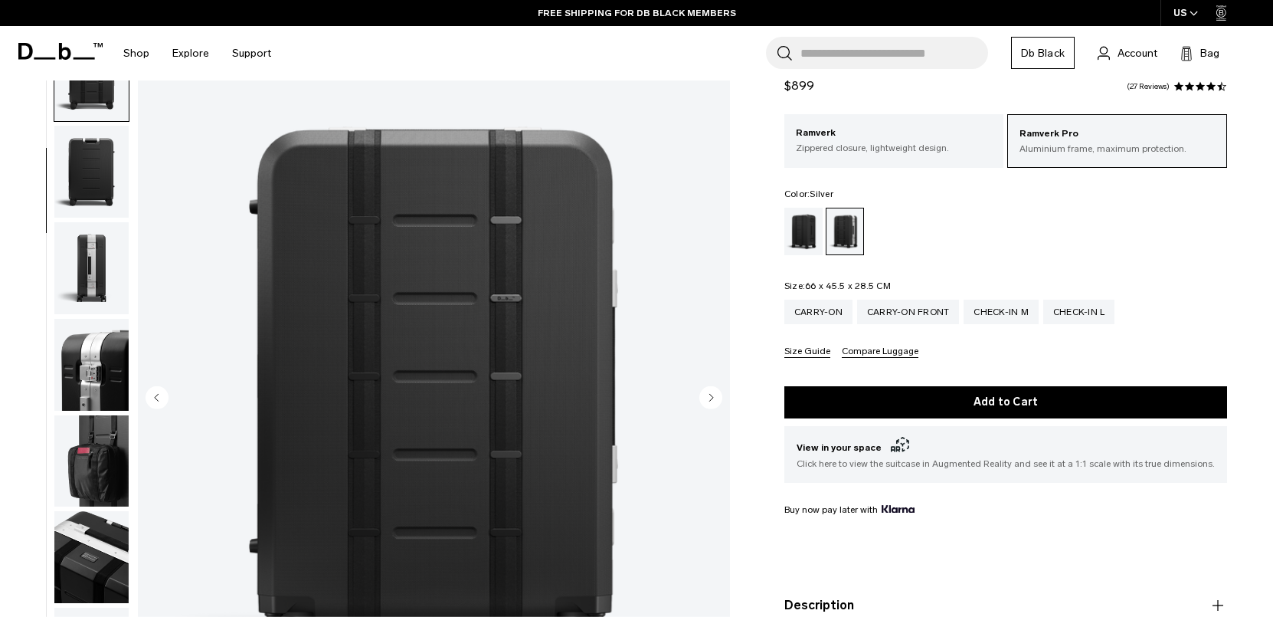
click at [704, 394] on circle "Next slide" at bounding box center [710, 396] width 23 height 23
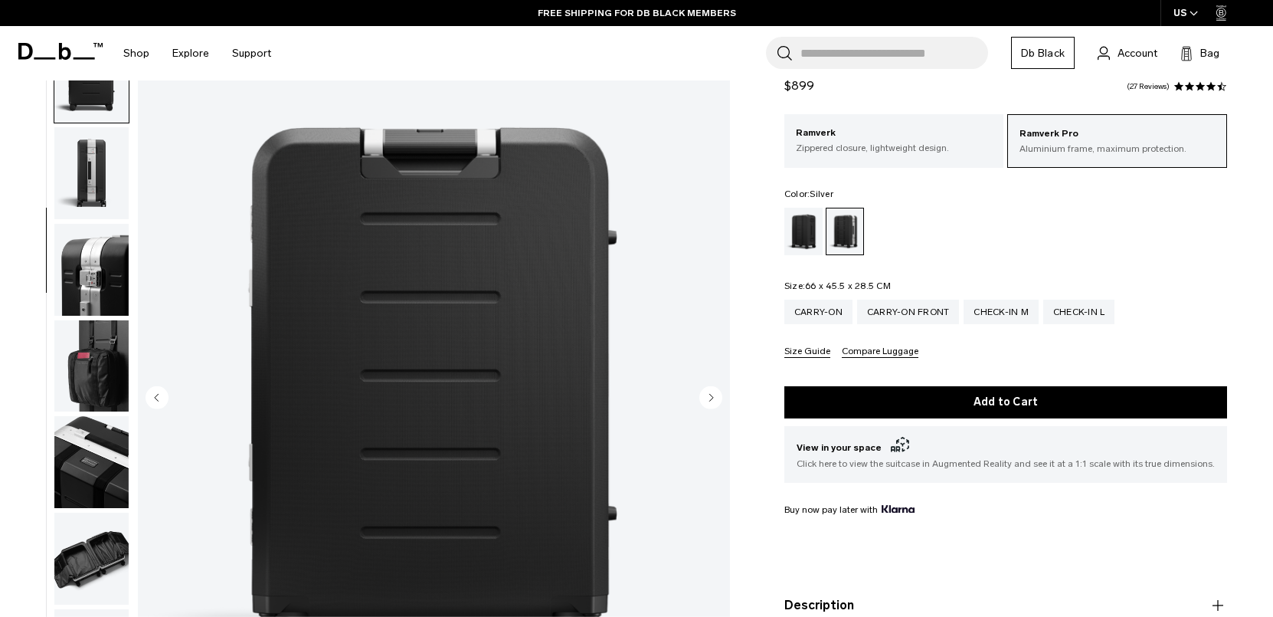
scroll to position [289, 0]
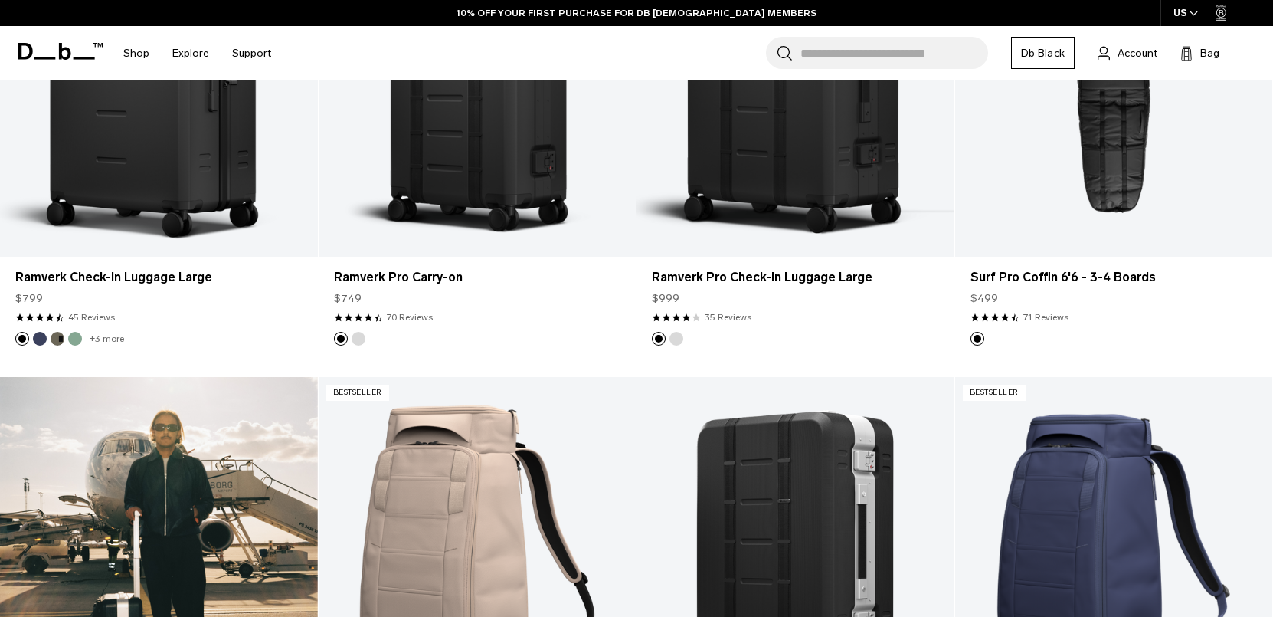
scroll to position [2031, 0]
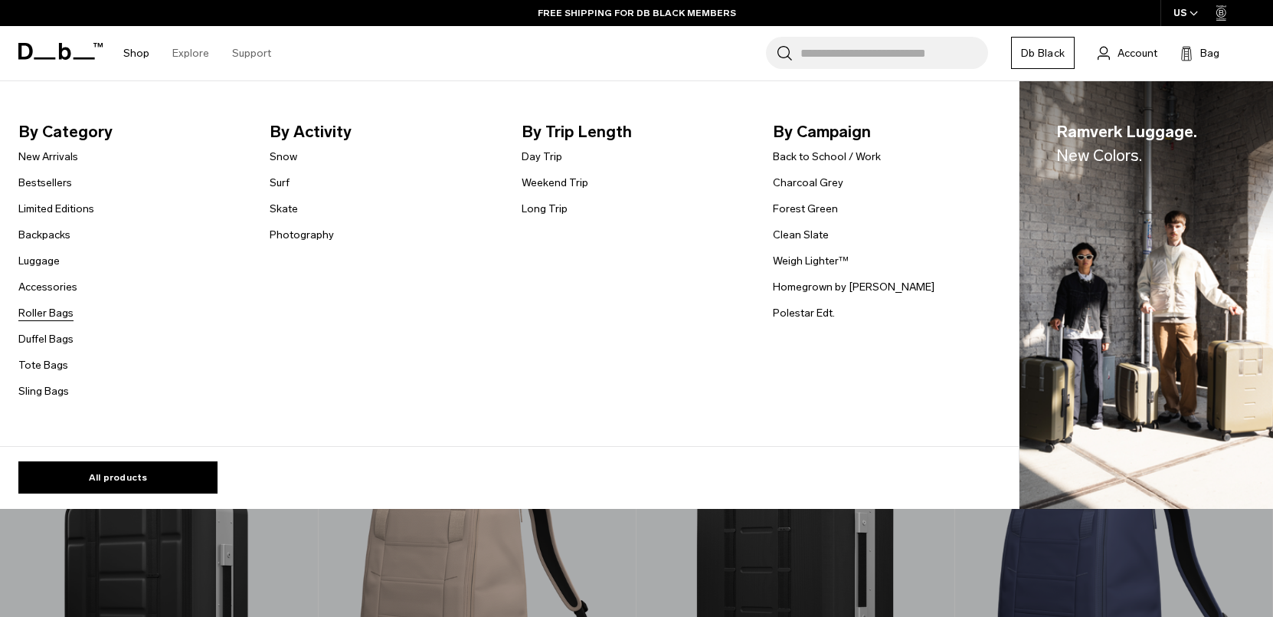
click at [62, 314] on link "Roller Bags" at bounding box center [45, 313] width 55 height 16
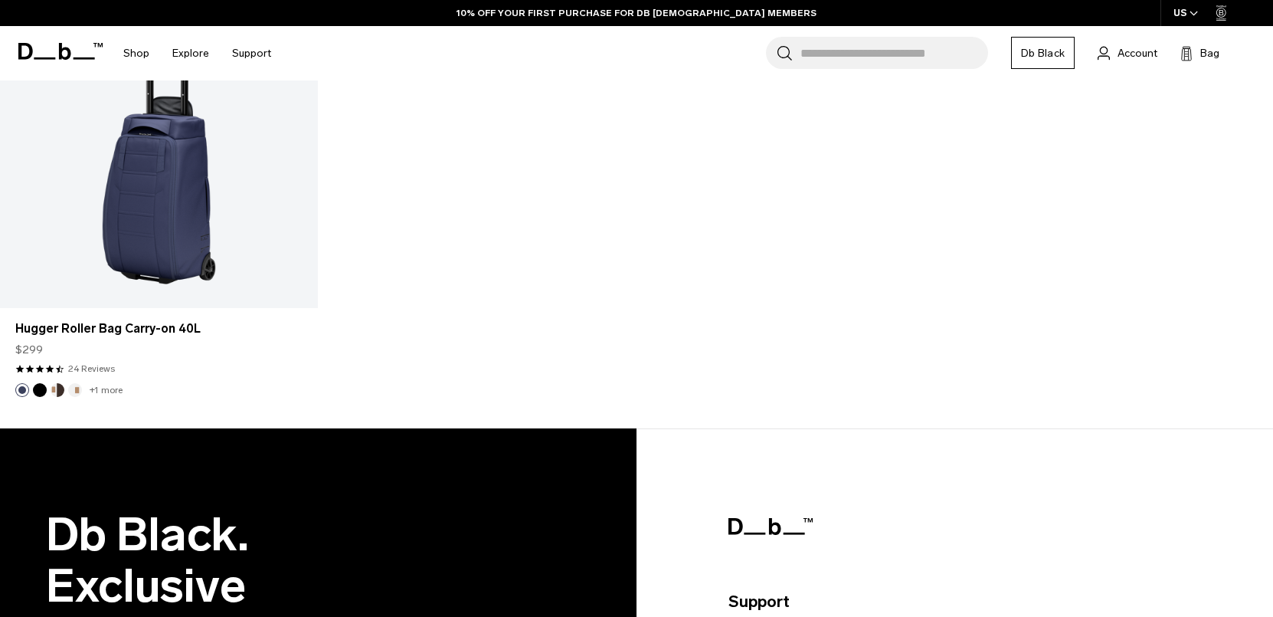
scroll to position [1873, 0]
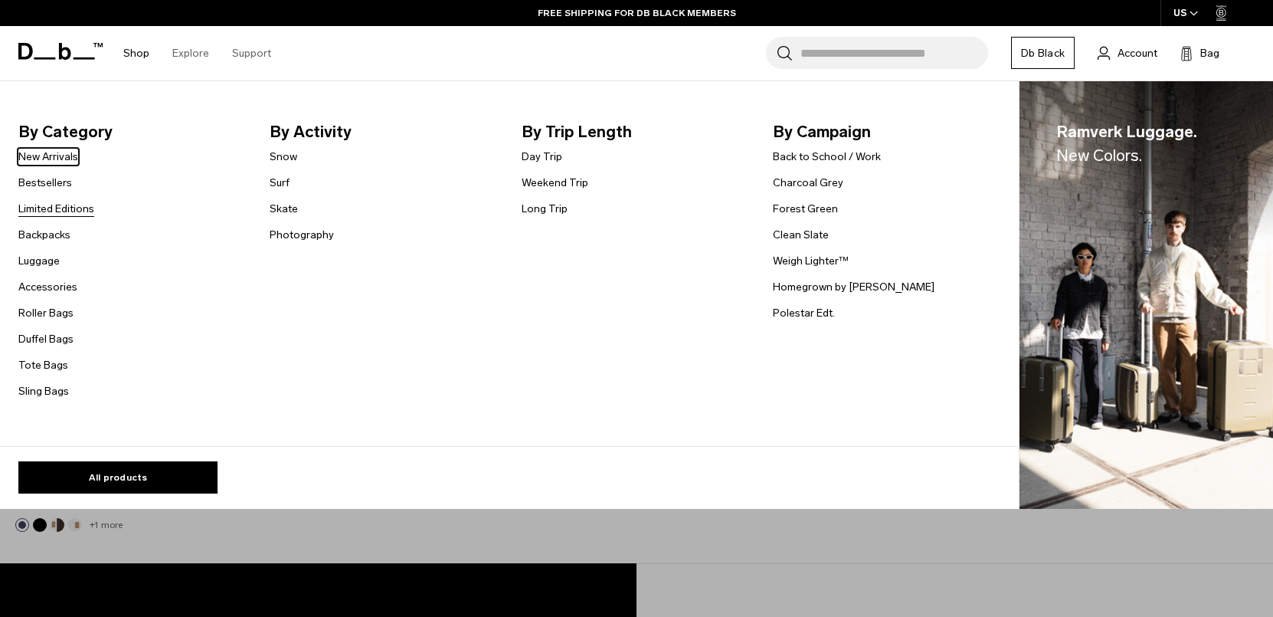
click at [60, 205] on link "Limited Editions" at bounding box center [56, 209] width 76 height 16
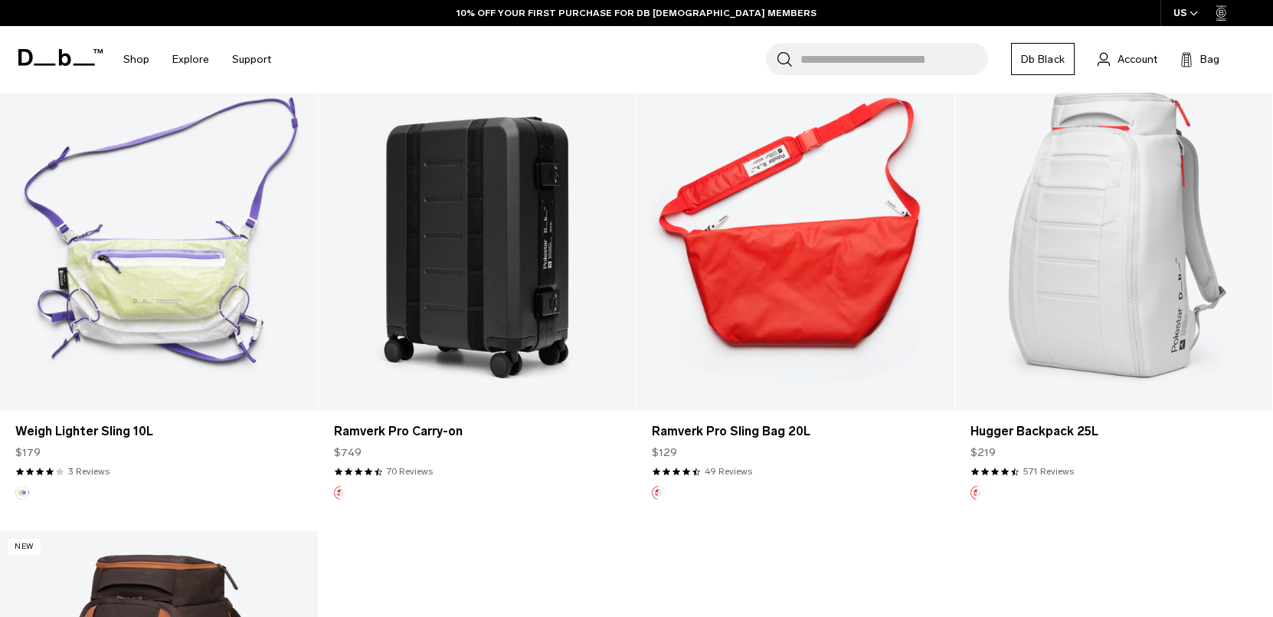
scroll to position [830, 0]
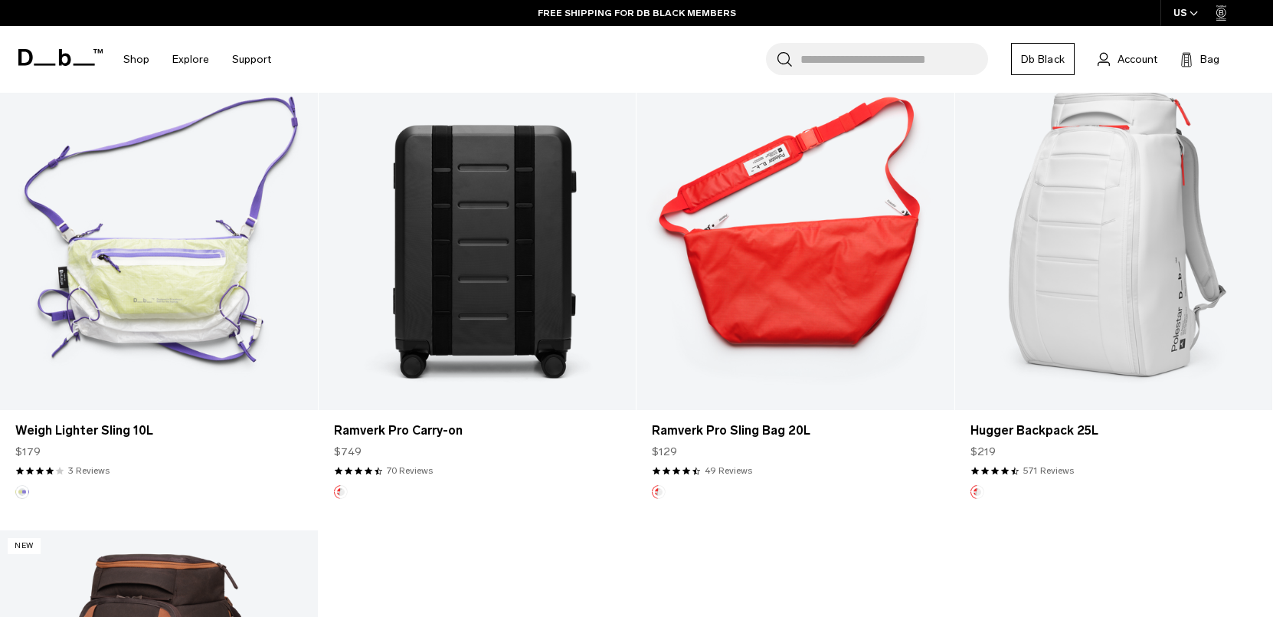
click at [525, 312] on link "Ramverk Pro Carry-on" at bounding box center [478, 233] width 318 height 353
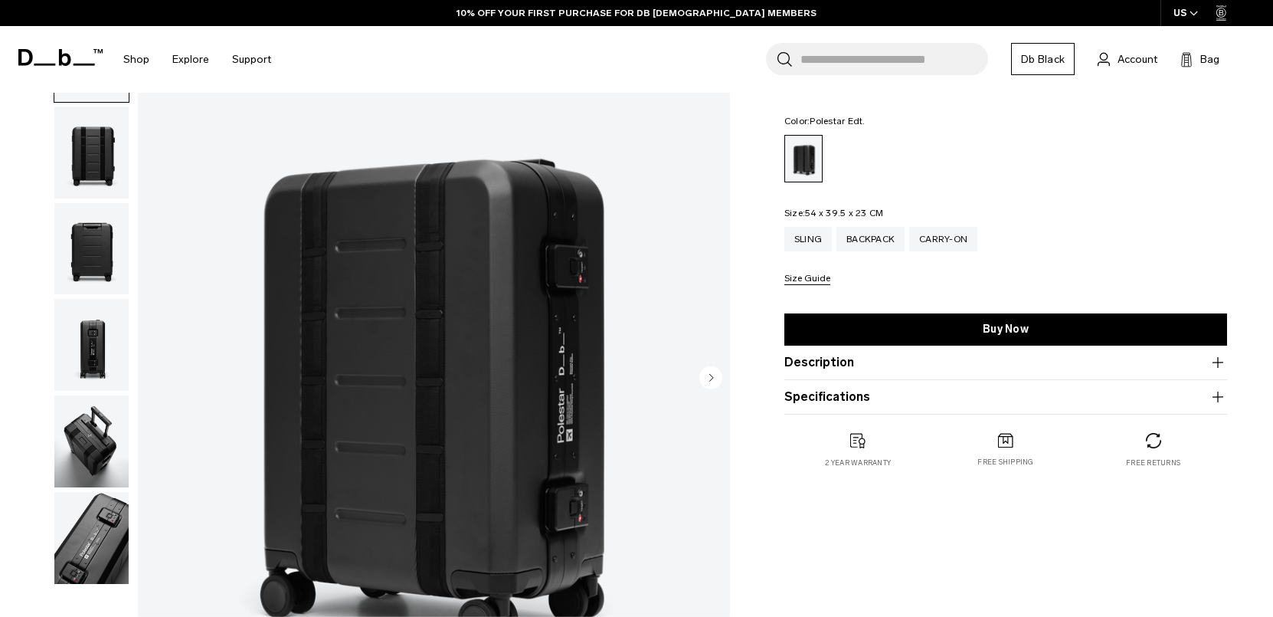
scroll to position [196, 0]
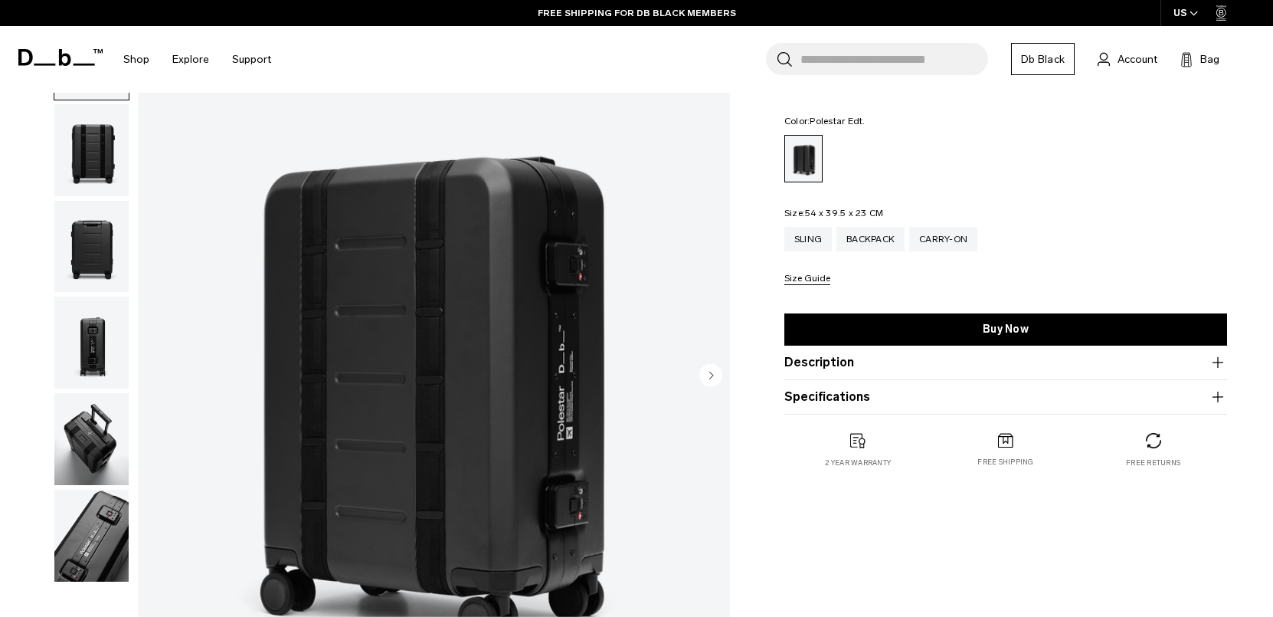
click at [113, 232] on img "button" at bounding box center [91, 247] width 74 height 92
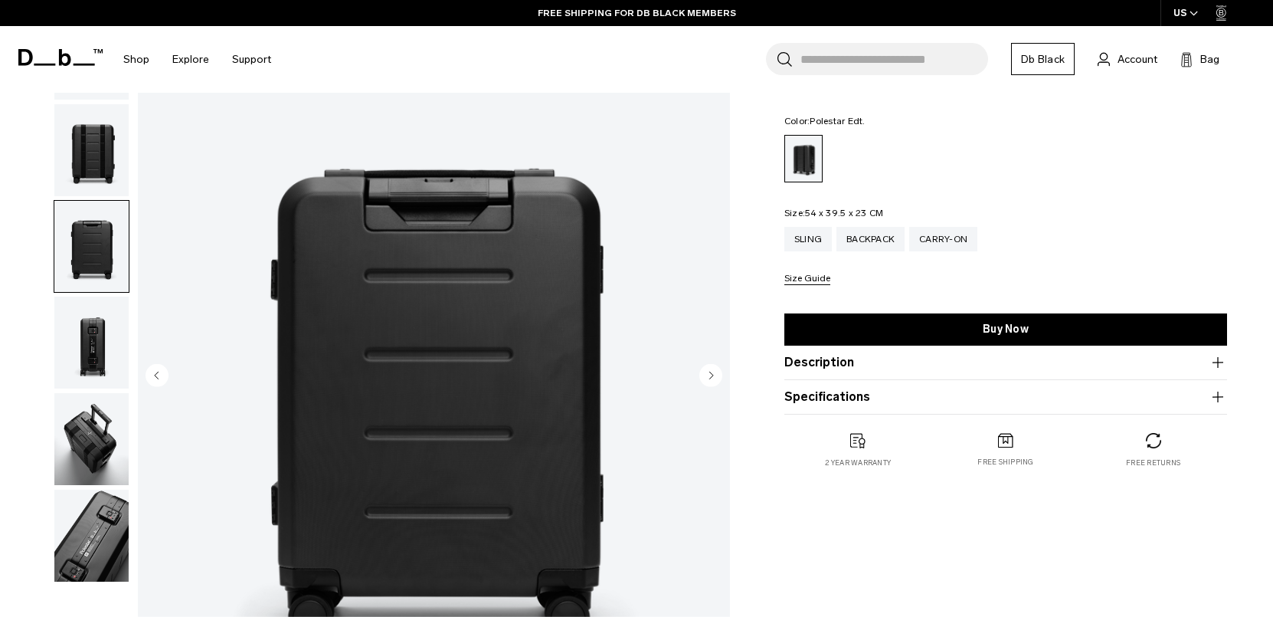
click at [107, 311] on img "button" at bounding box center [91, 342] width 74 height 92
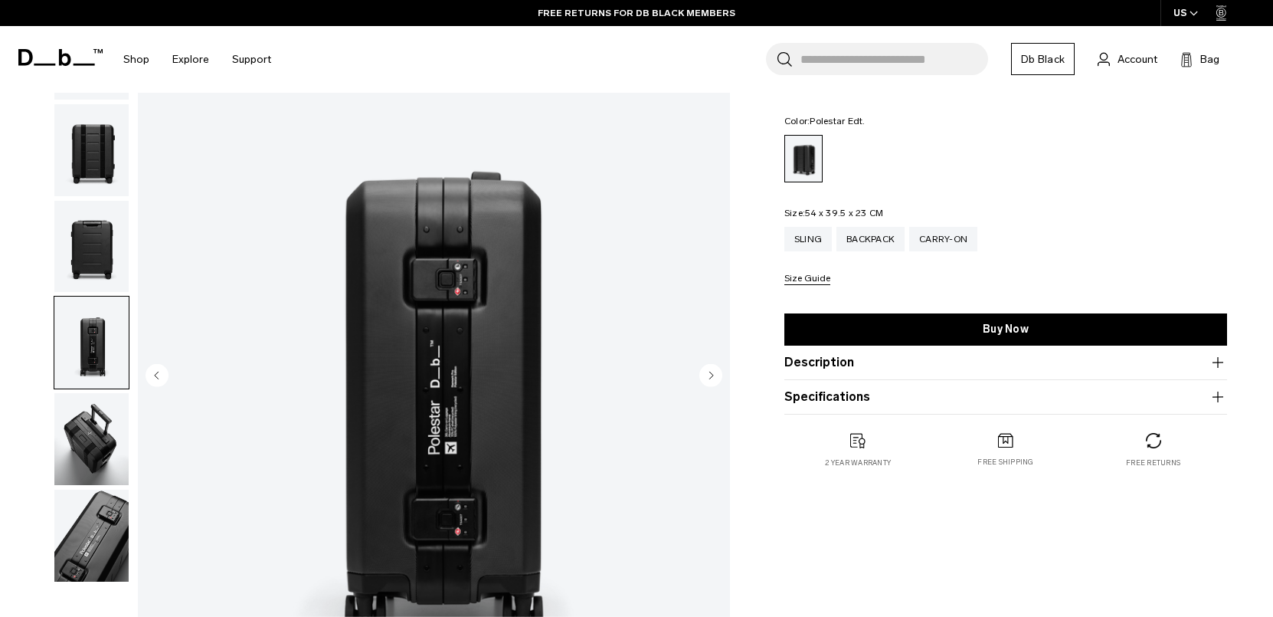
click at [104, 395] on img "button" at bounding box center [91, 439] width 74 height 92
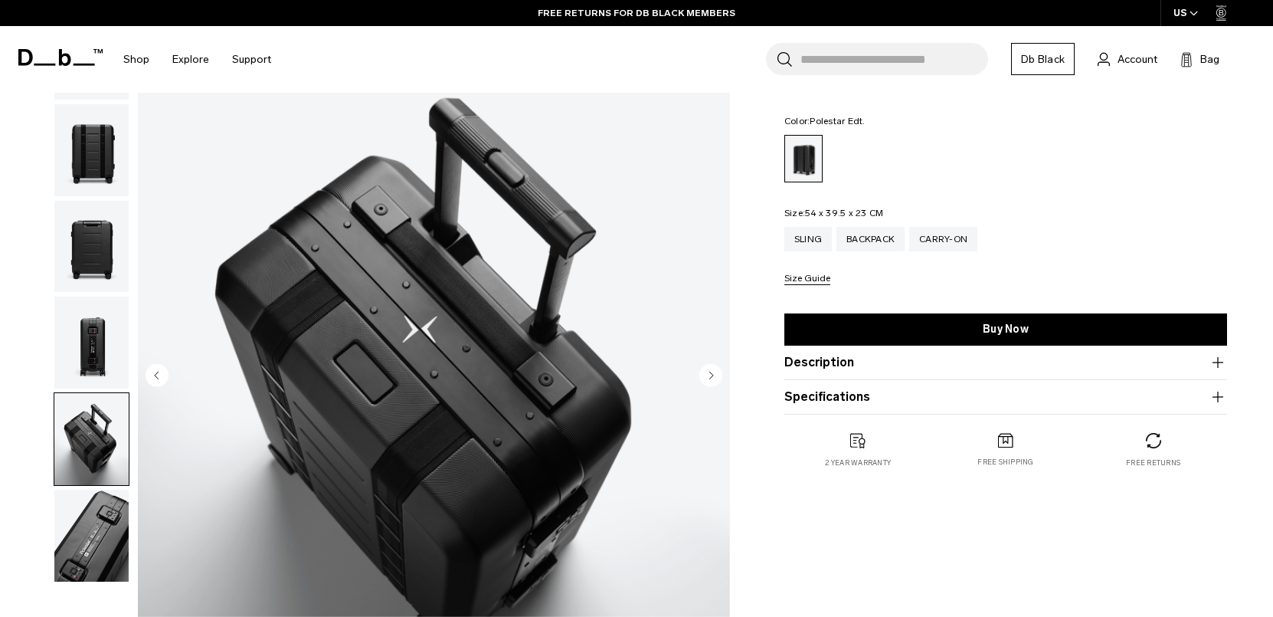
click at [115, 520] on img "button" at bounding box center [91, 535] width 74 height 92
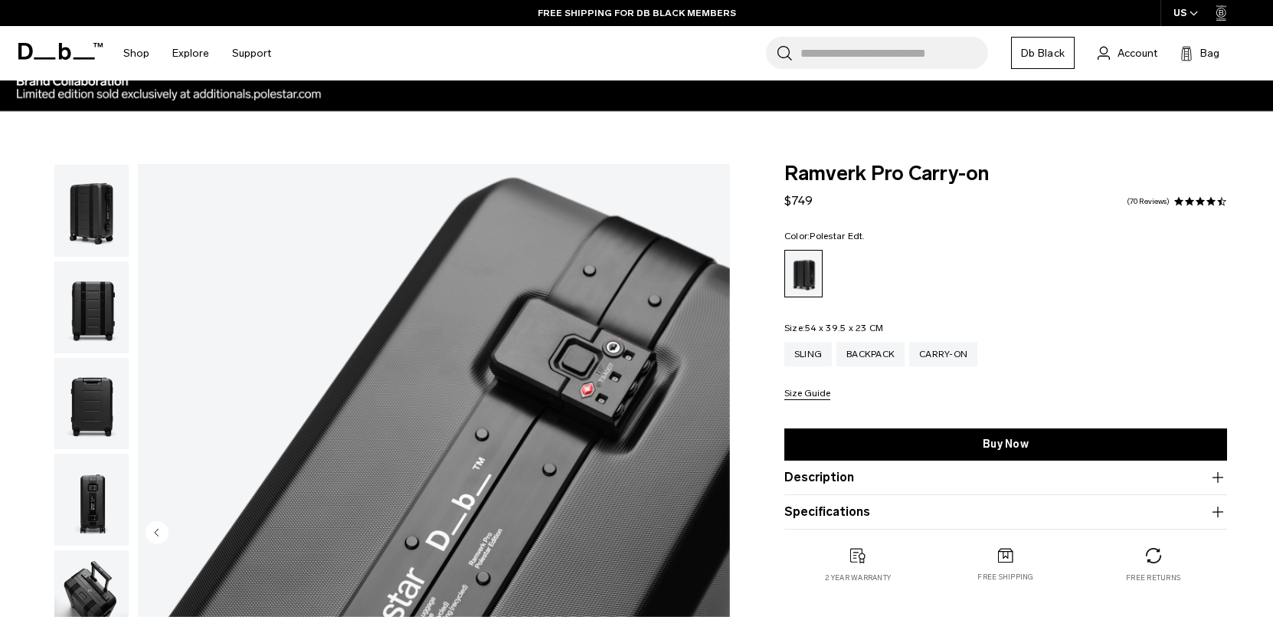
scroll to position [38, 0]
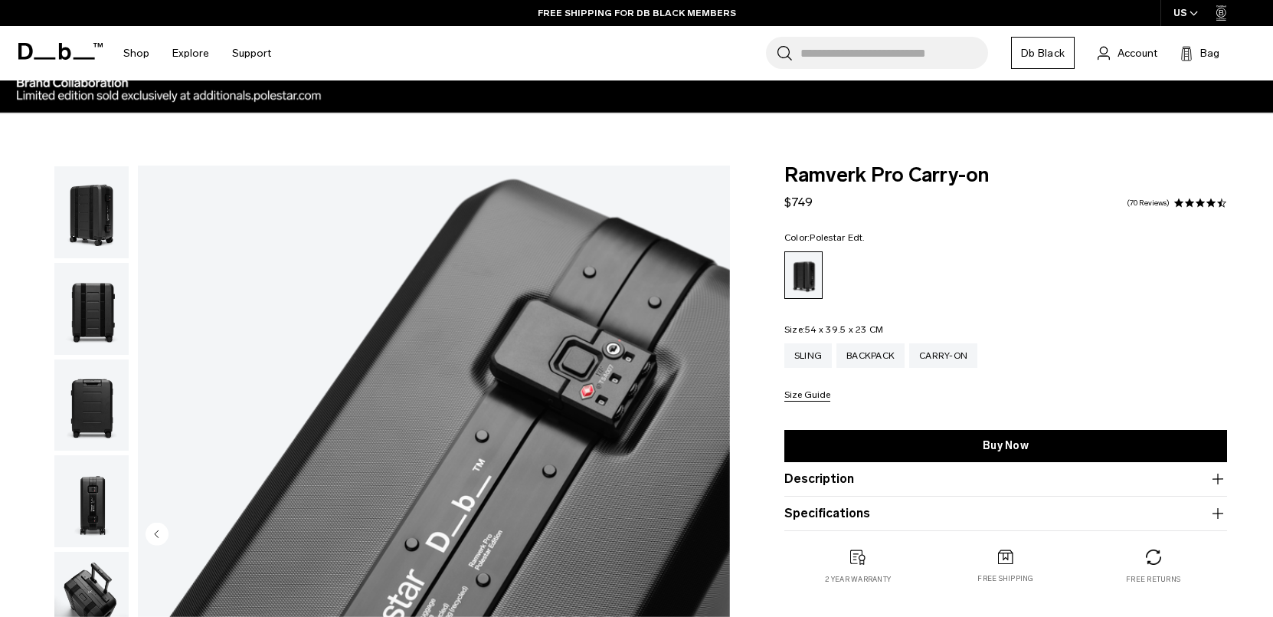
click at [38, 51] on icon at bounding box center [60, 51] width 84 height 17
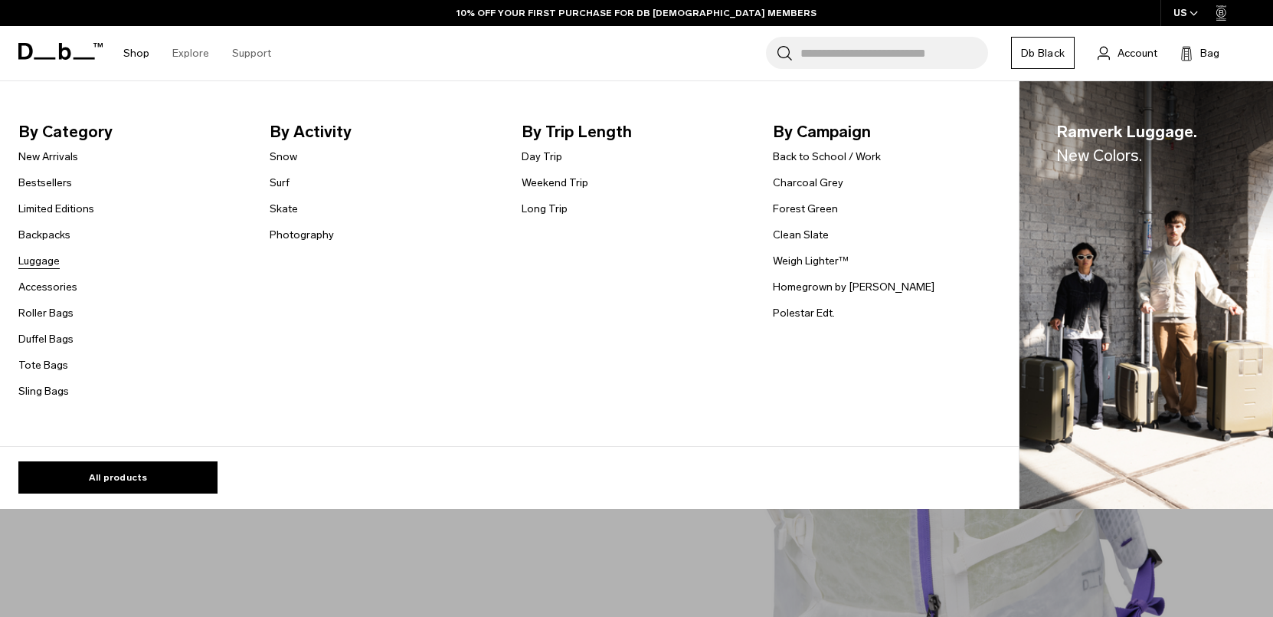
click at [53, 261] on link "Luggage" at bounding box center [38, 261] width 41 height 16
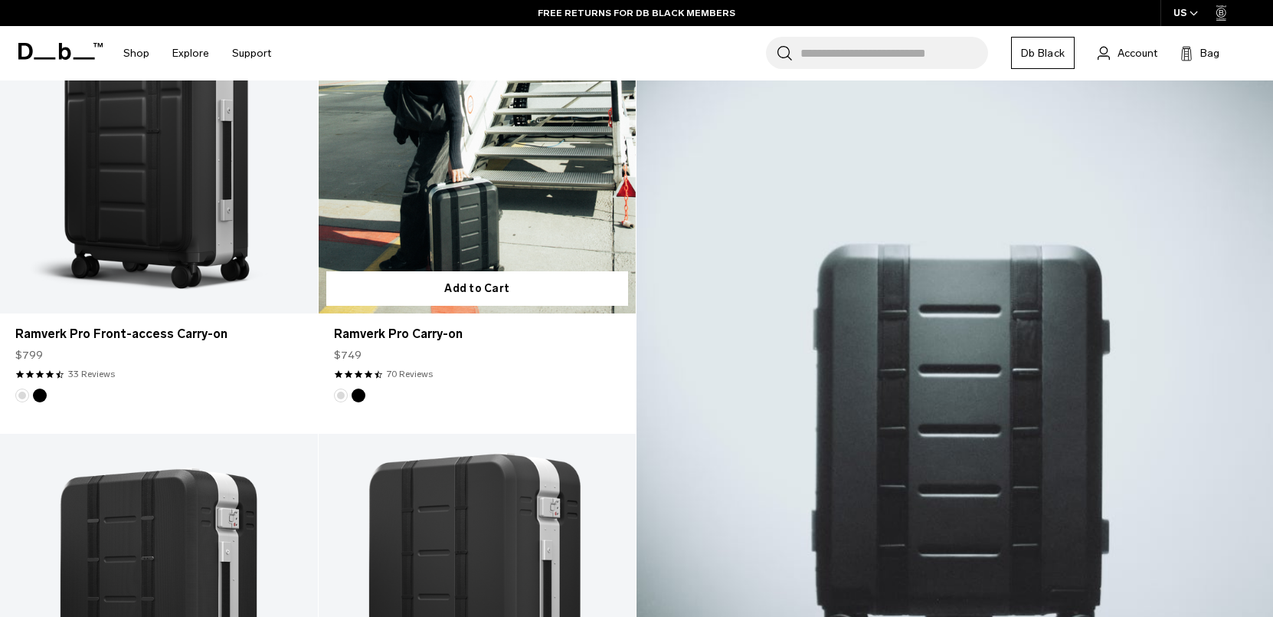
scroll to position [455, 0]
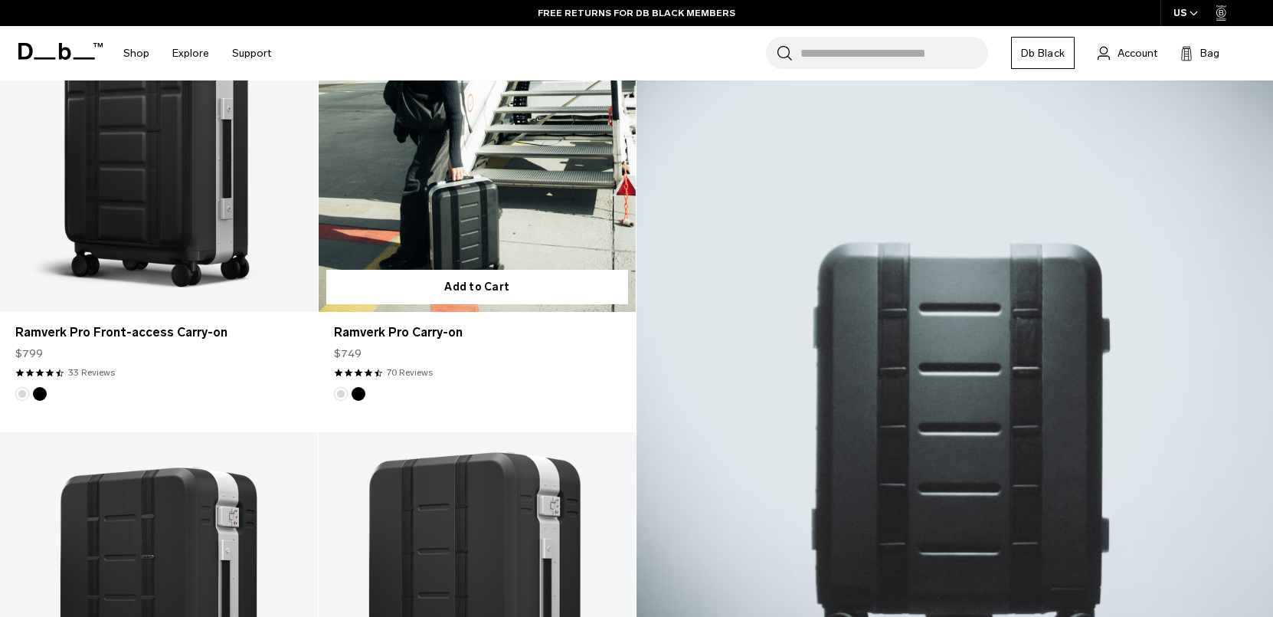
click at [524, 234] on link "Ramverk Pro Carry-on" at bounding box center [478, 135] width 318 height 353
